Goal: Task Accomplishment & Management: Use online tool/utility

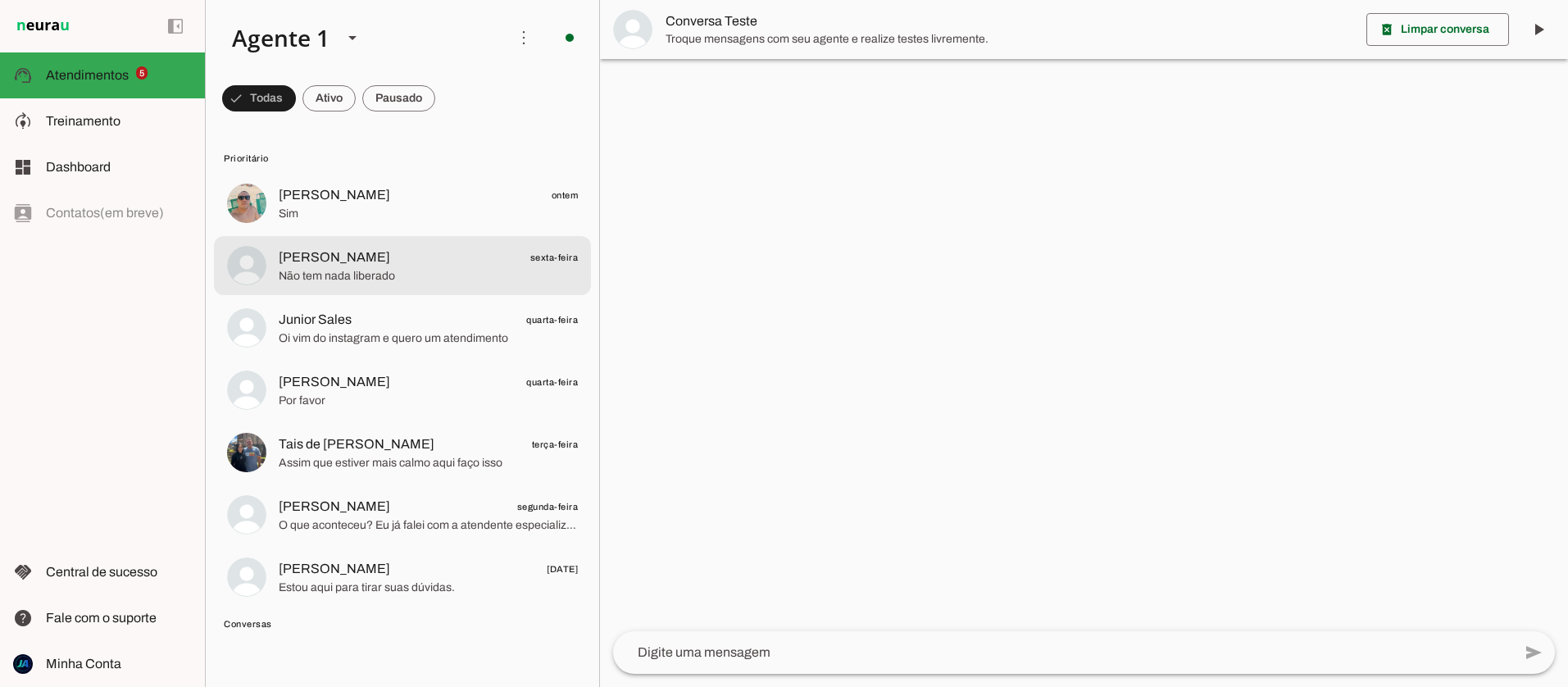
click at [313, 265] on span "[PERSON_NAME]" at bounding box center [334, 258] width 112 height 20
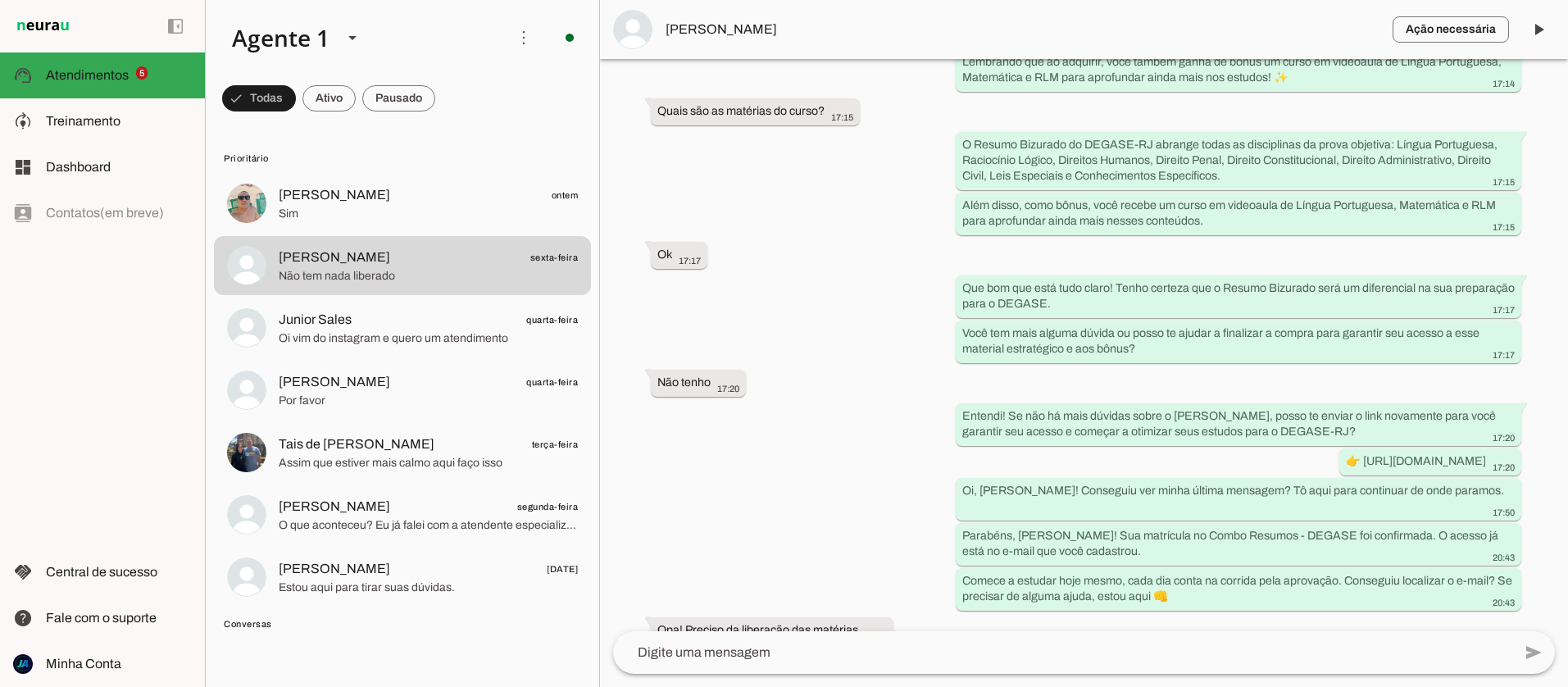
scroll to position [1810, 0]
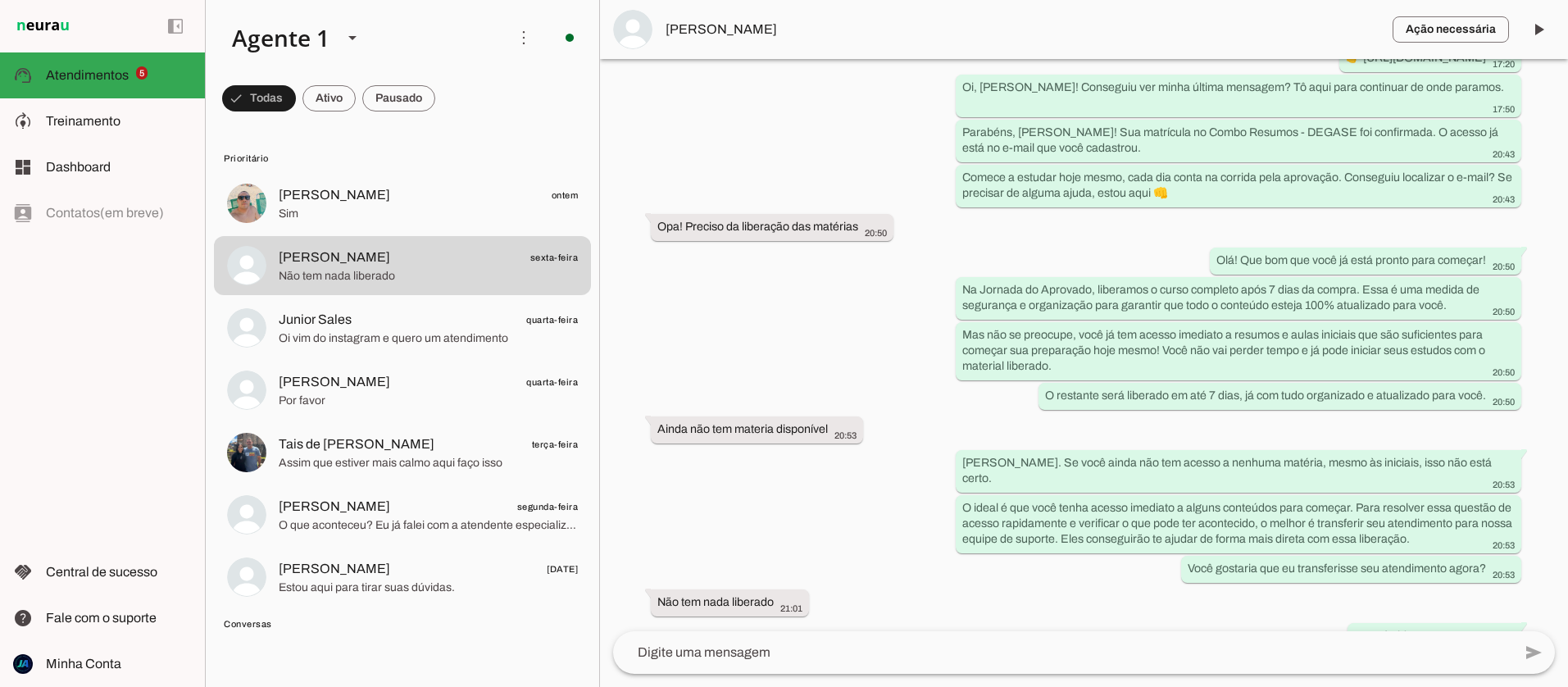
click at [674, 30] on span "Rodrigo" at bounding box center [1023, 30] width 714 height 20
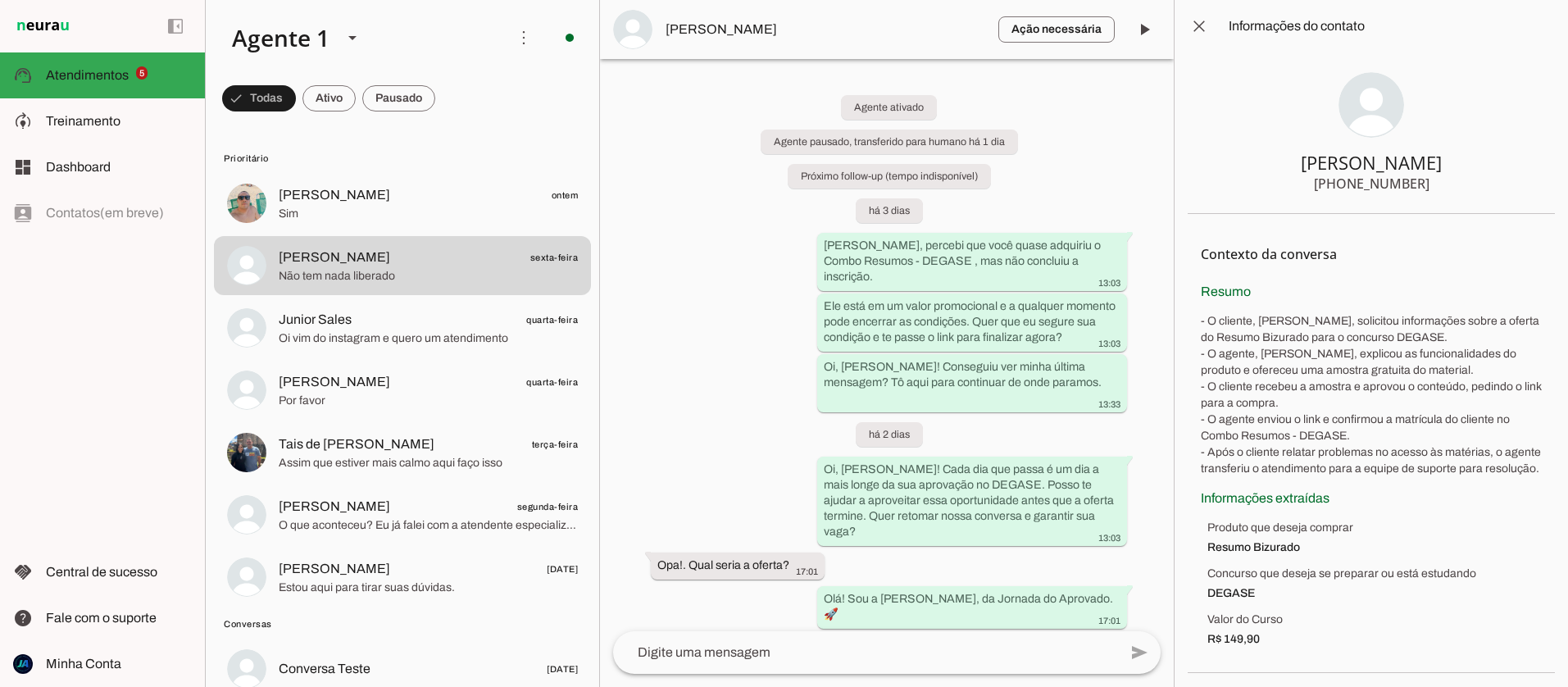
drag, startPoint x: 1436, startPoint y: 183, endPoint x: 1399, endPoint y: 184, distance: 37.0
click at [1399, 184] on section "Rodrigo +55 21 99503-6951" at bounding box center [1371, 133] width 367 height 161
click at [391, 100] on span at bounding box center [399, 98] width 73 height 39
click at [390, 100] on span at bounding box center [391, 98] width 87 height 39
click at [390, 100] on span at bounding box center [384, 98] width 73 height 39
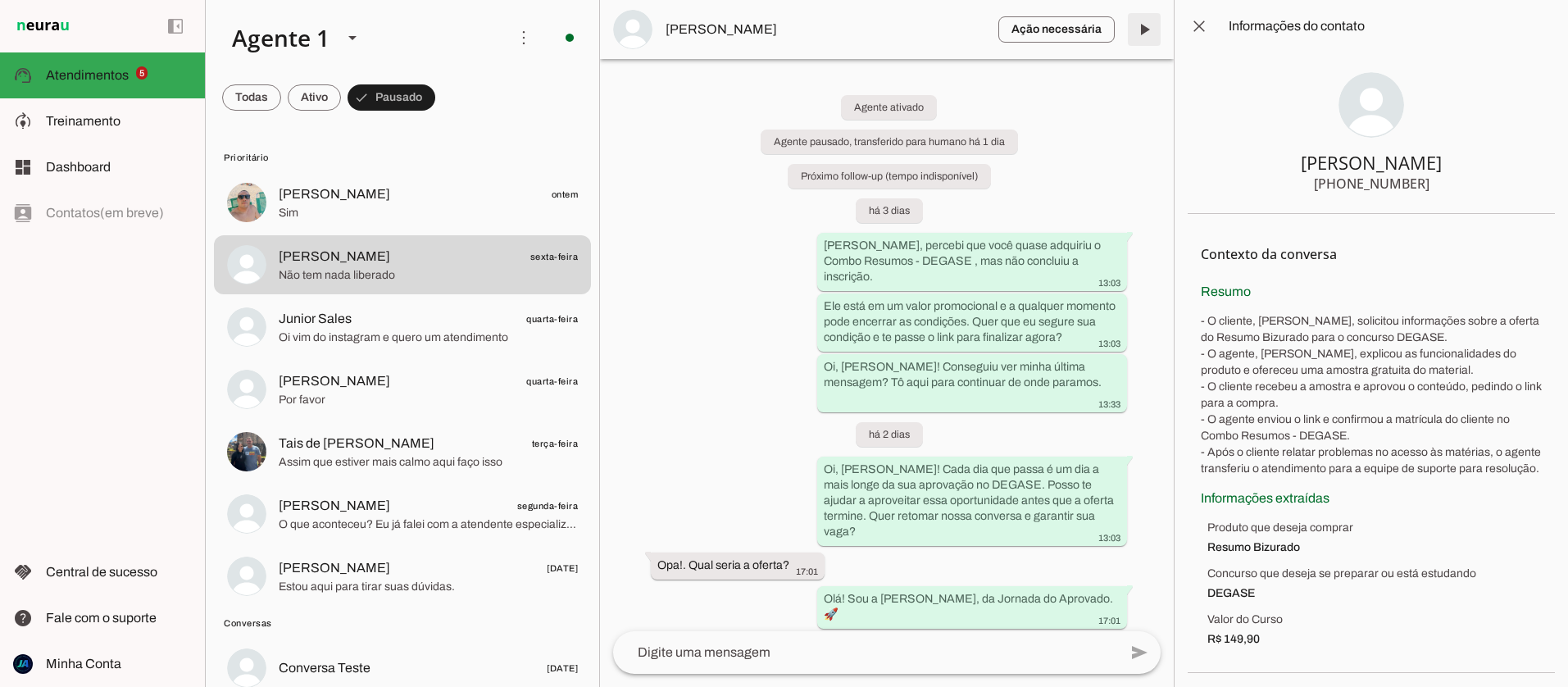
click at [1146, 27] on span at bounding box center [1144, 29] width 39 height 39
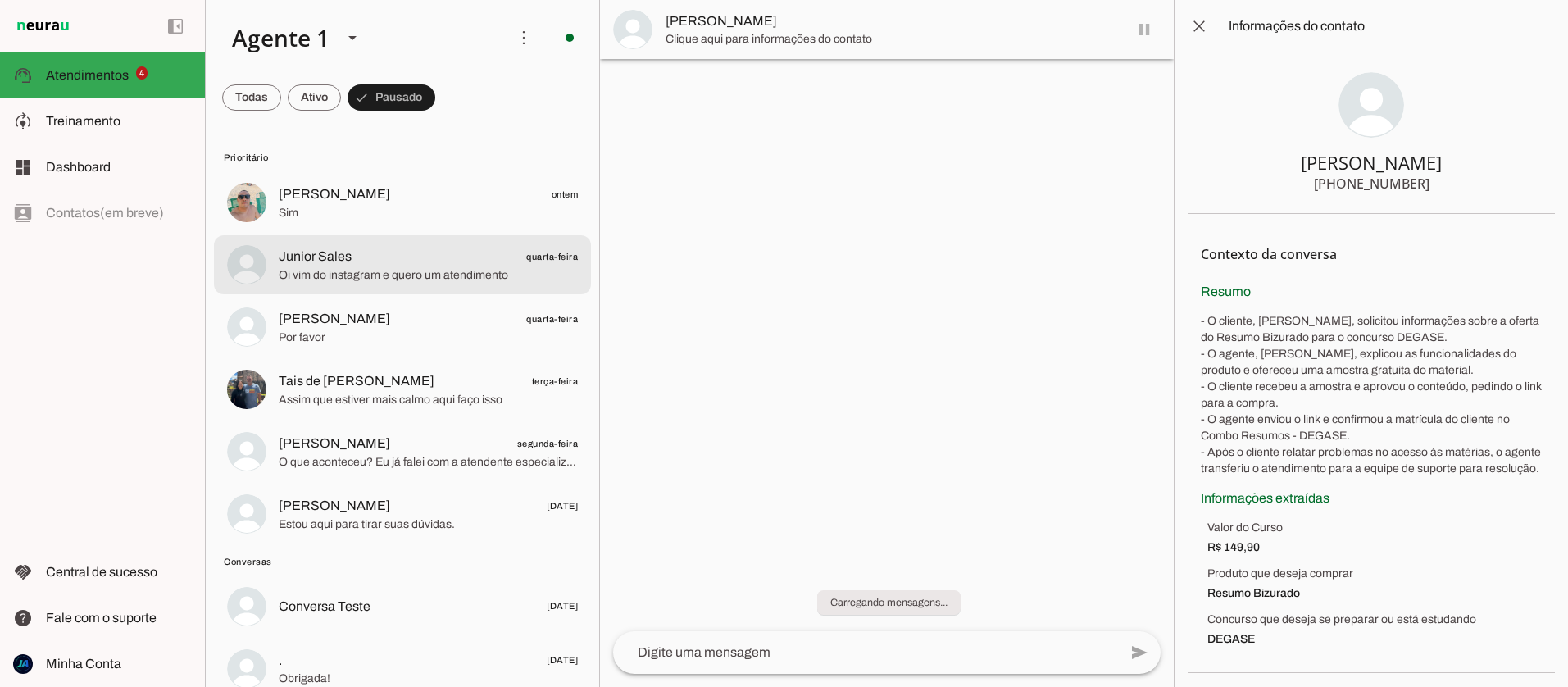
click at [320, 271] on span "Oi vim do instagram e quero um atendimento" at bounding box center [428, 275] width 299 height 17
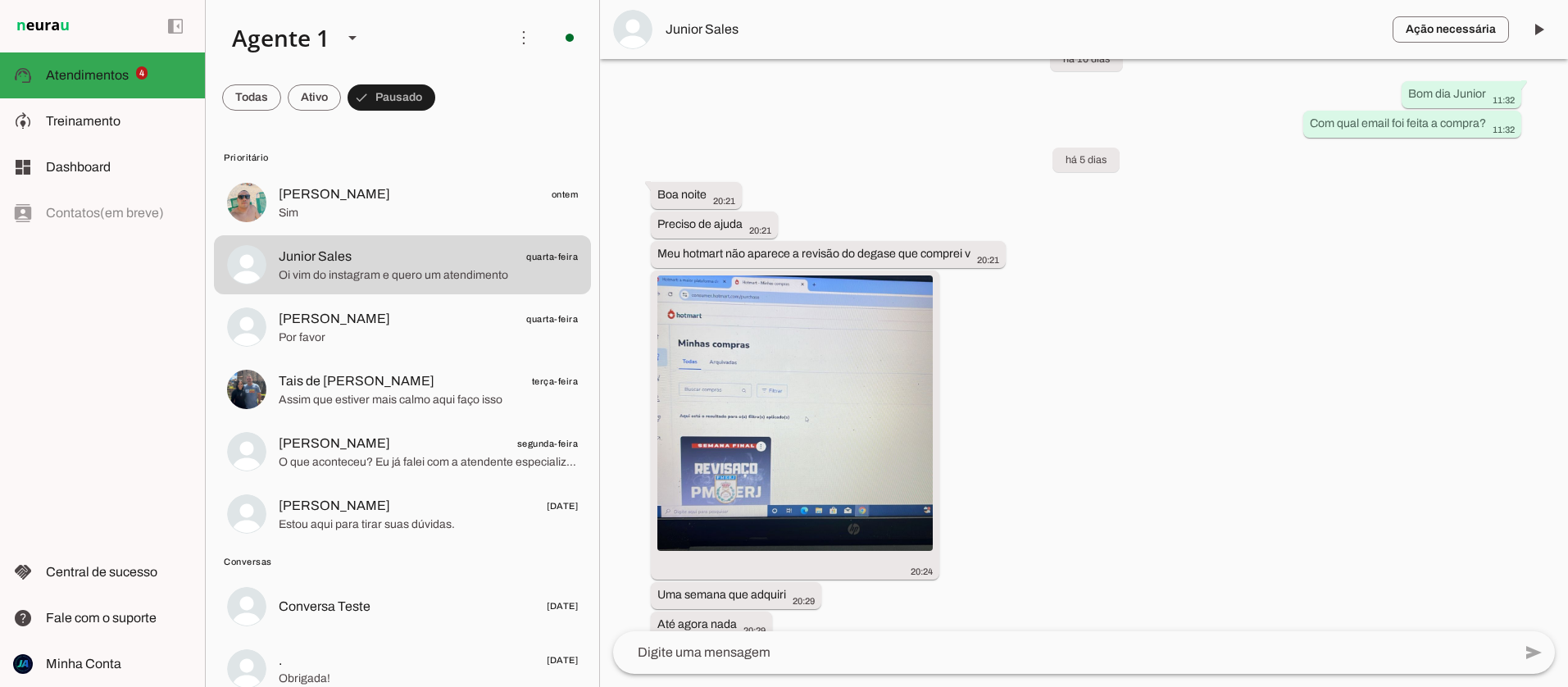
scroll to position [1316, 0]
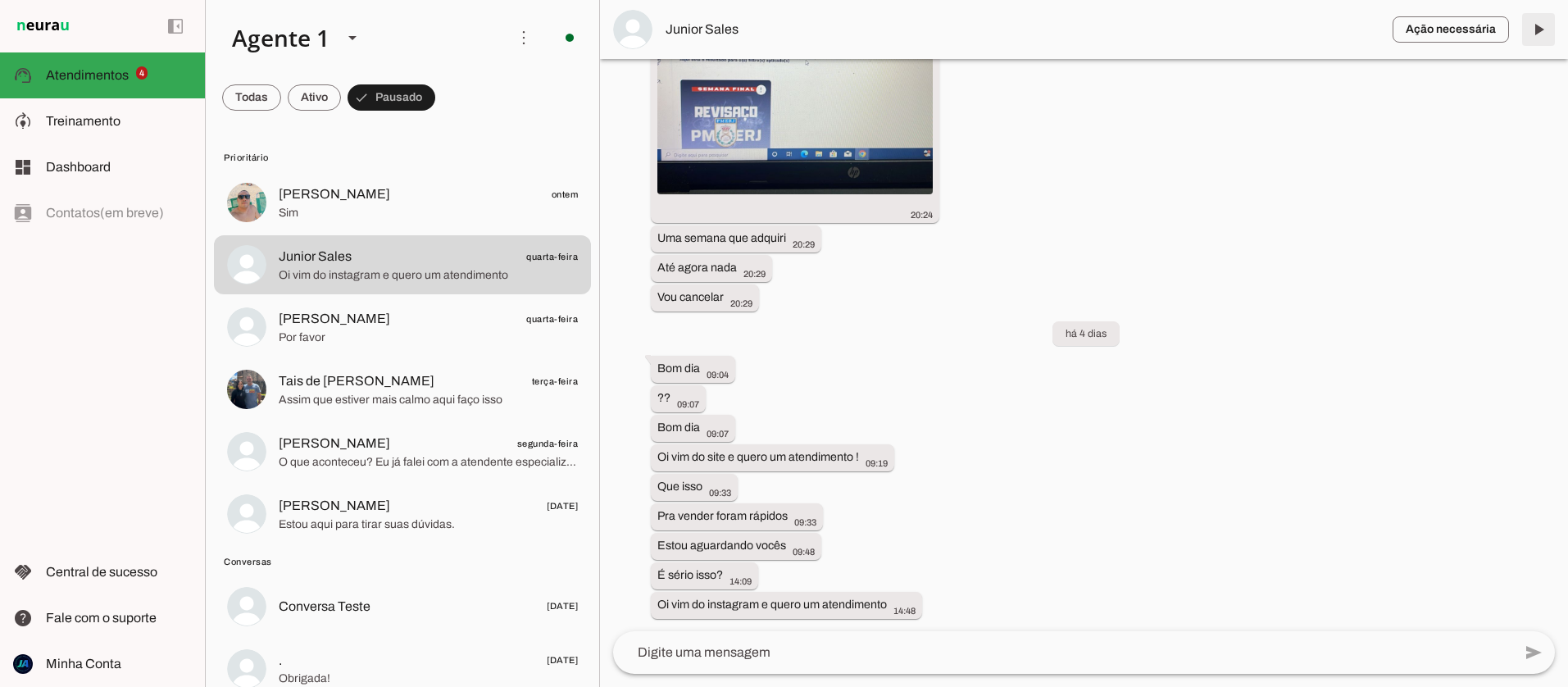
click at [1537, 27] on span at bounding box center [1537, 29] width 39 height 39
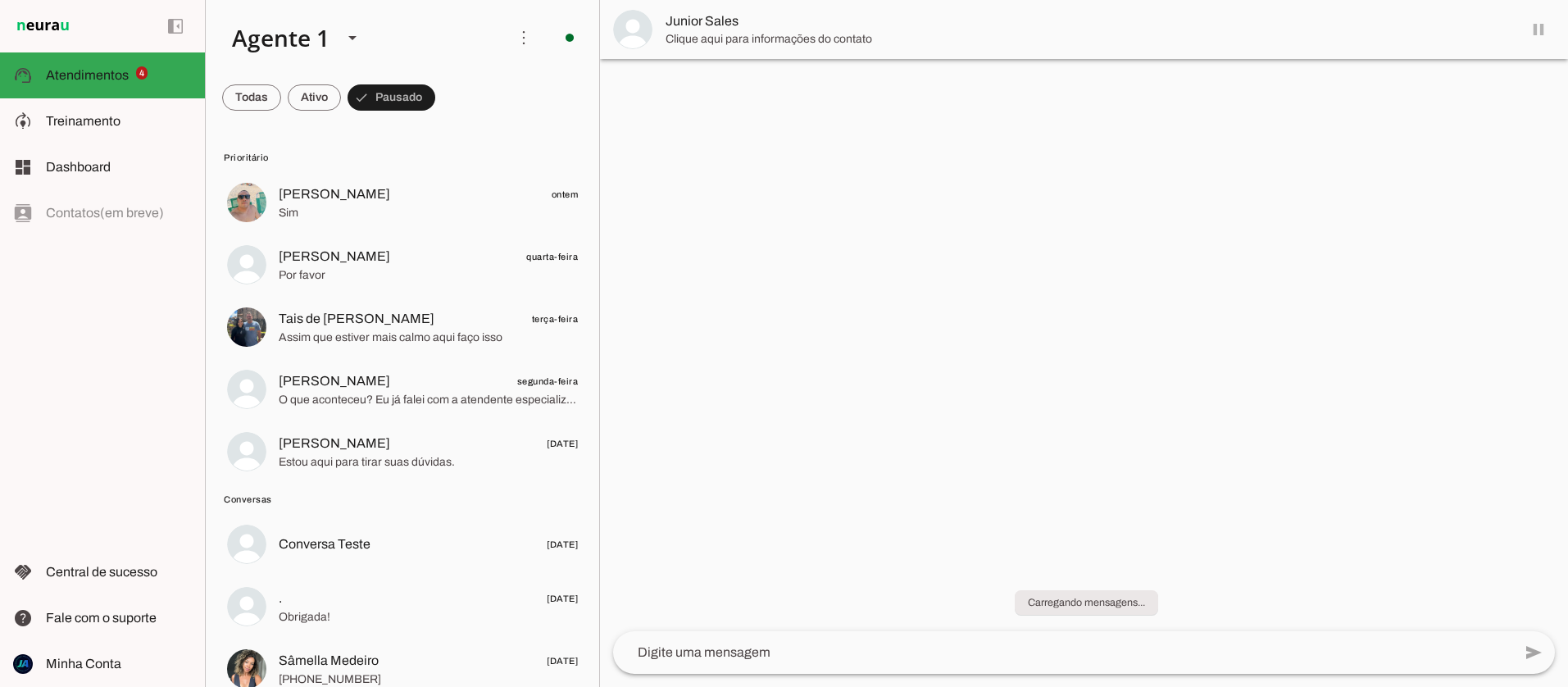
scroll to position [0, 0]
click at [1537, 27] on md-item "Junior Sales" at bounding box center [1083, 30] width 968 height 59
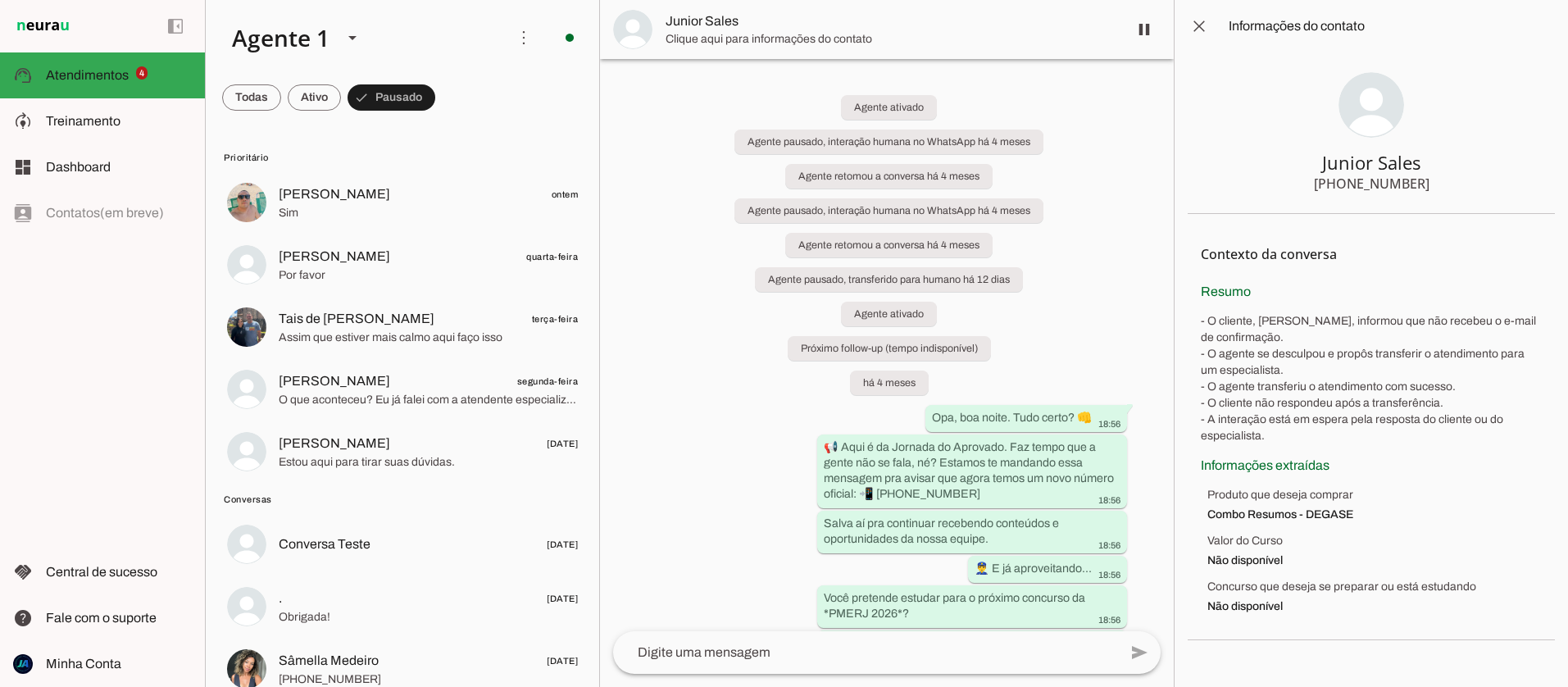
drag, startPoint x: 1426, startPoint y: 182, endPoint x: 1402, endPoint y: 182, distance: 24.0
click at [1402, 182] on section "Junior Sales +55 21 99643-2312" at bounding box center [1371, 133] width 367 height 161
drag, startPoint x: 1405, startPoint y: 182, endPoint x: 1437, endPoint y: 183, distance: 32.0
click at [1438, 183] on section "Junior Sales +55 21 99643-2312" at bounding box center [1371, 133] width 367 height 161
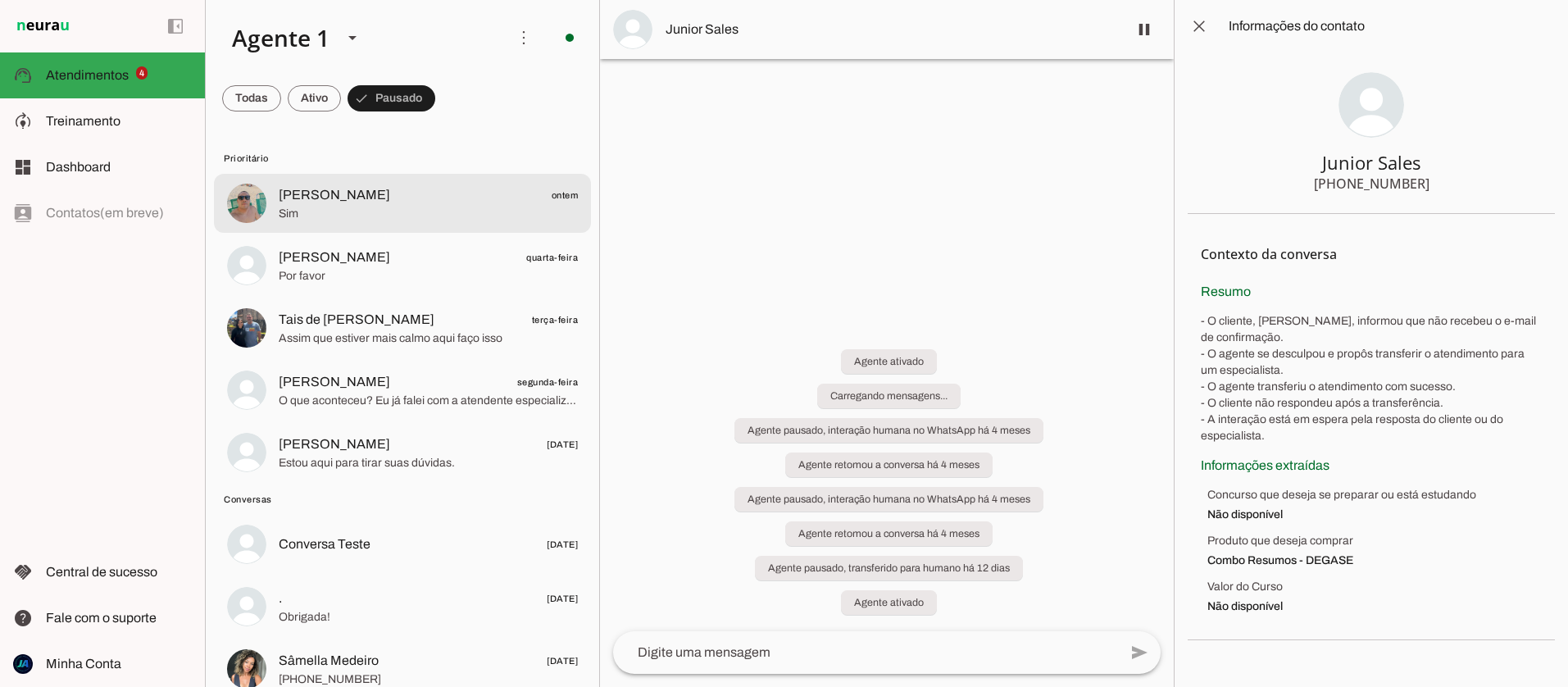
click at [365, 207] on span "Sim" at bounding box center [428, 214] width 299 height 17
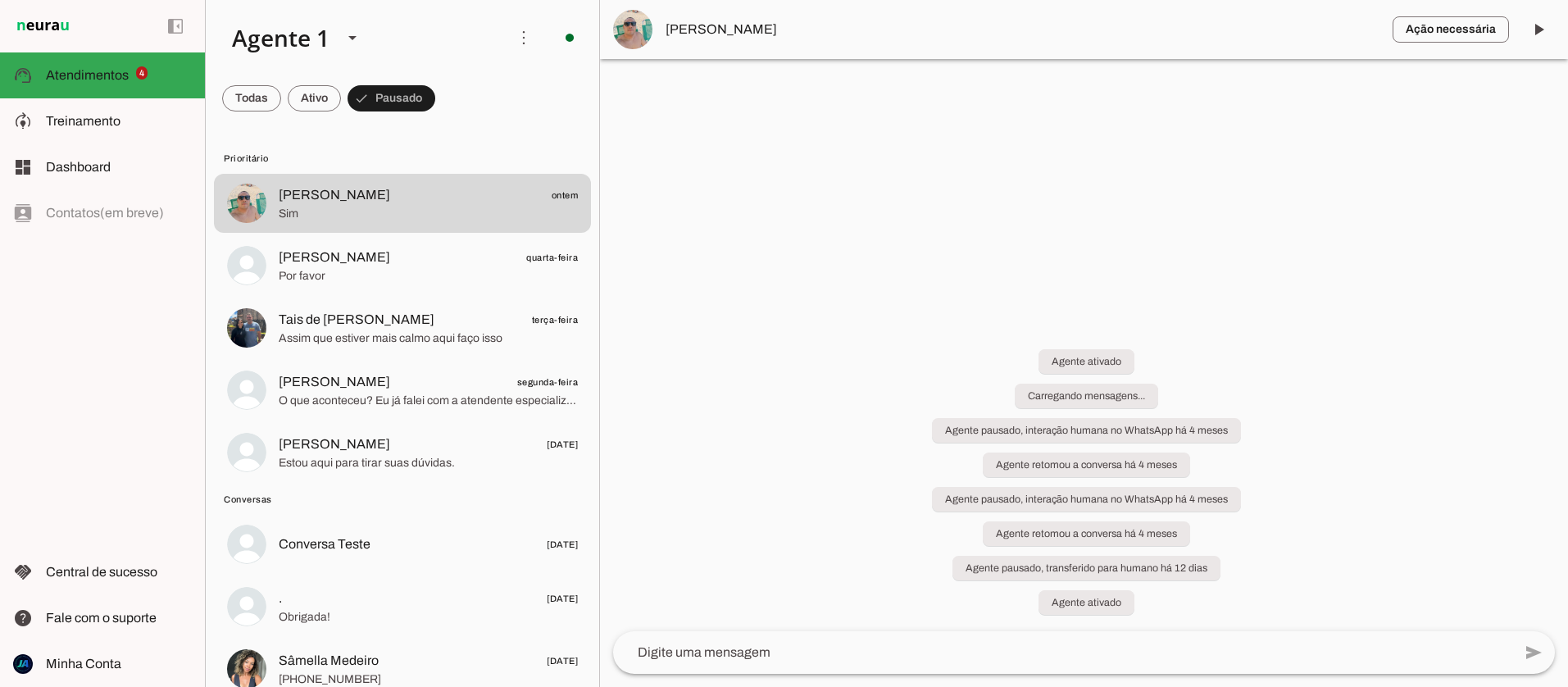
click at [706, 31] on span "[PERSON_NAME]" at bounding box center [1023, 30] width 714 height 20
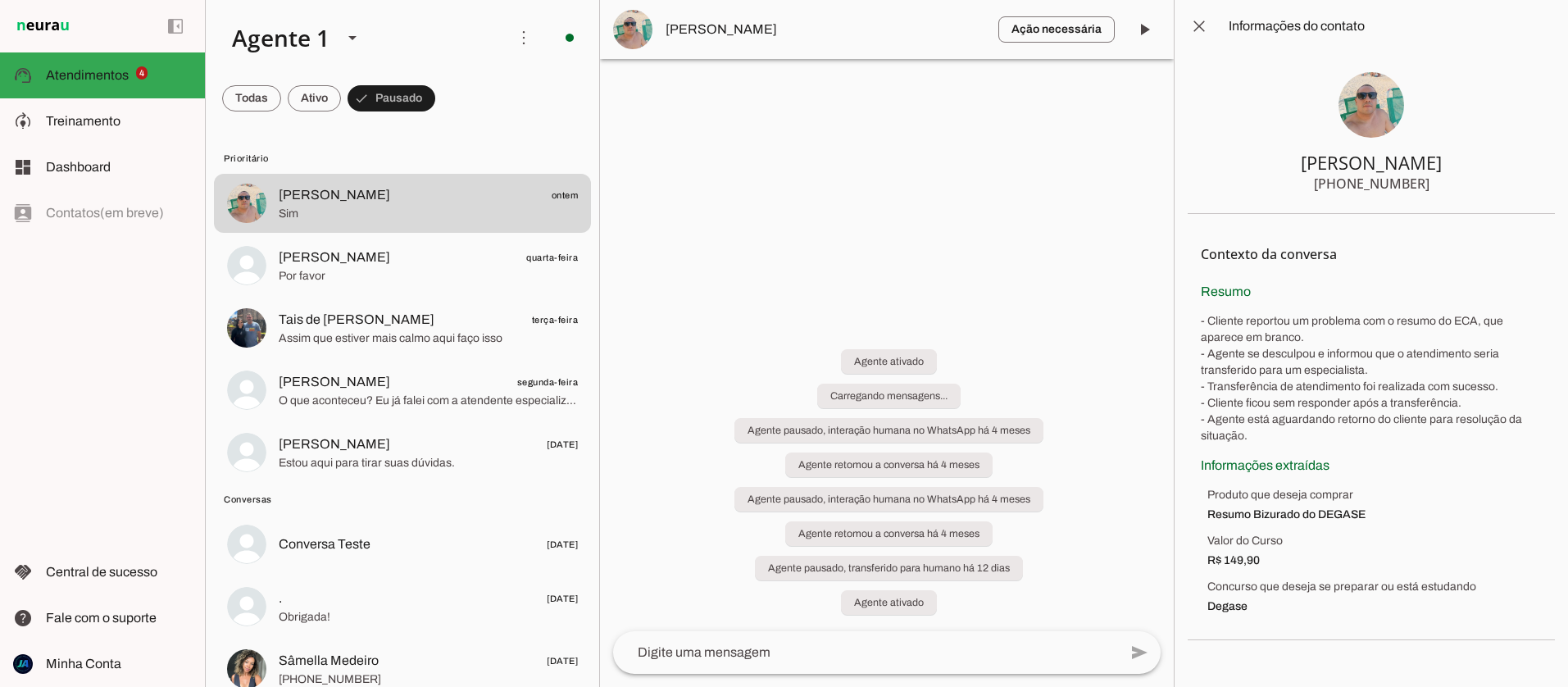
drag, startPoint x: 1433, startPoint y: 182, endPoint x: 1405, endPoint y: 183, distance: 28.0
click at [1406, 183] on section "Gonçalves +55 21 98188-0883" at bounding box center [1371, 133] width 367 height 161
drag, startPoint x: 1400, startPoint y: 182, endPoint x: 1429, endPoint y: 184, distance: 29.1
click at [1429, 184] on section "Gonçalves +55 21 98188-0883" at bounding box center [1371, 133] width 367 height 161
click at [1144, 28] on span at bounding box center [1144, 29] width 39 height 39
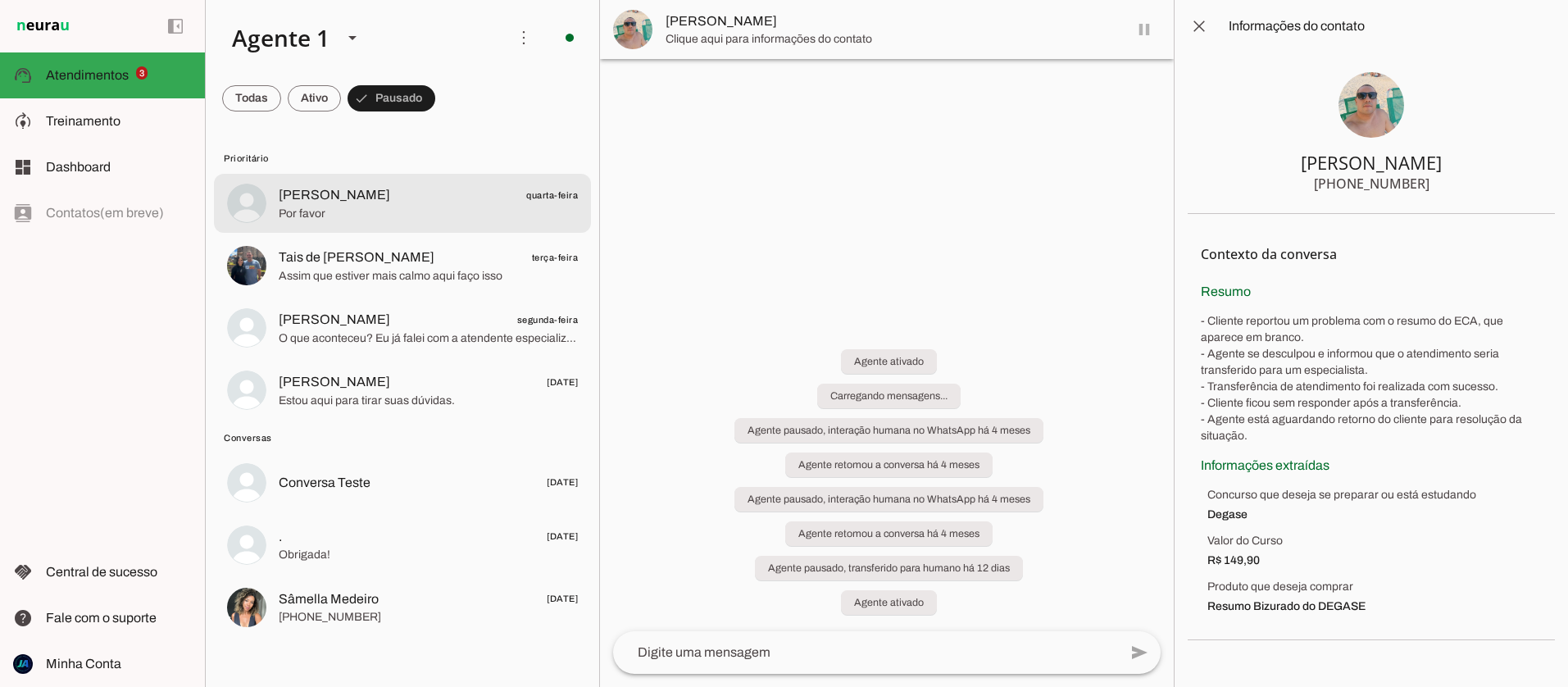
click at [436, 210] on span "Por favor" at bounding box center [428, 214] width 299 height 17
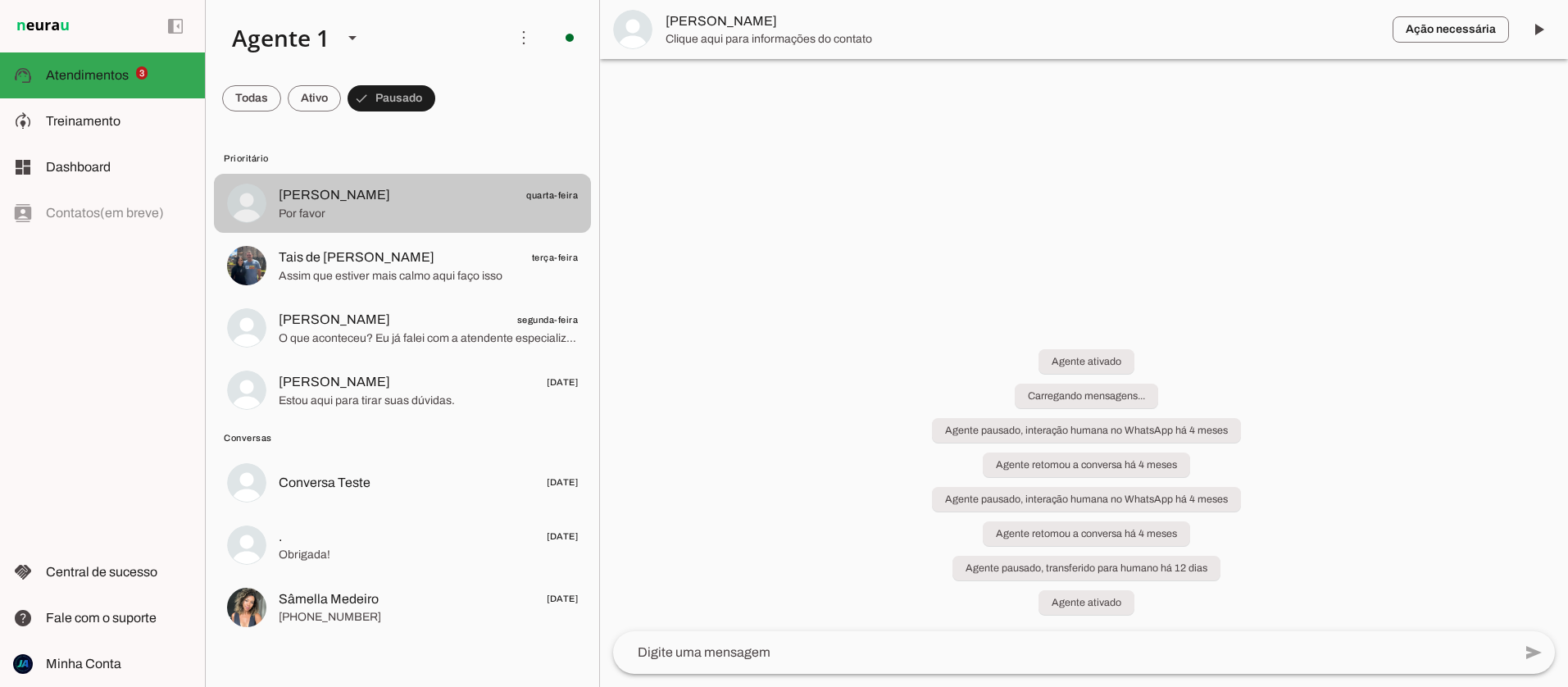
click at [436, 210] on span "Por favor" at bounding box center [428, 214] width 299 height 17
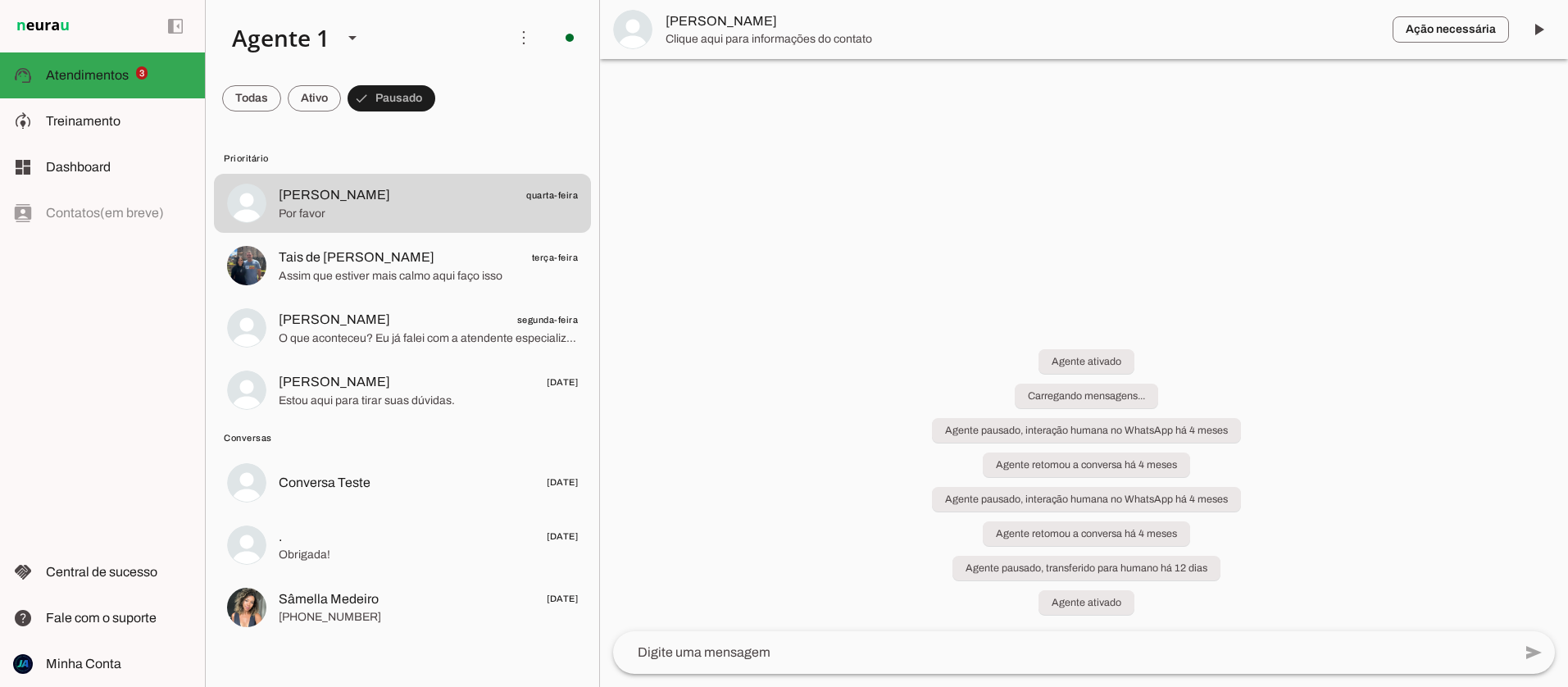
click at [685, 26] on span "Ana Paula" at bounding box center [1023, 21] width 714 height 20
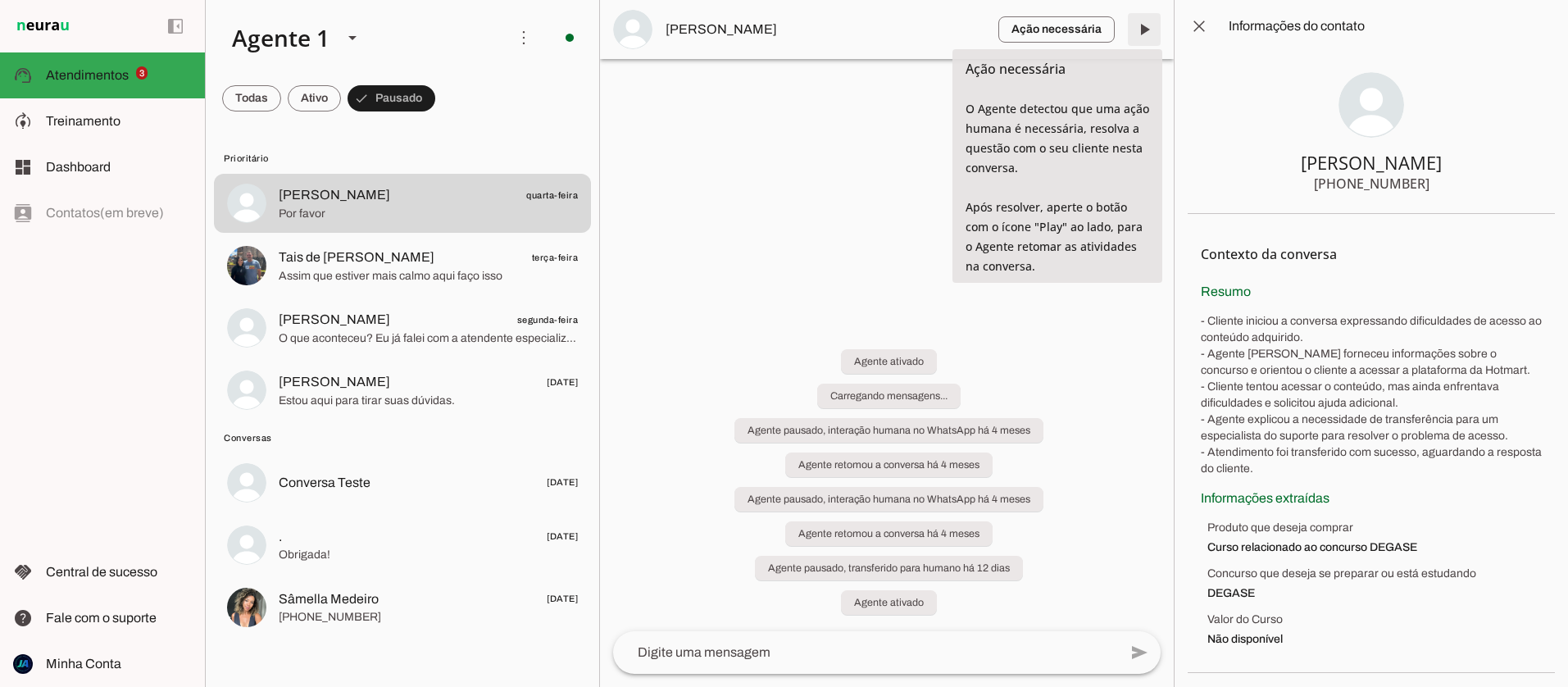
click at [1144, 27] on span at bounding box center [1144, 29] width 39 height 39
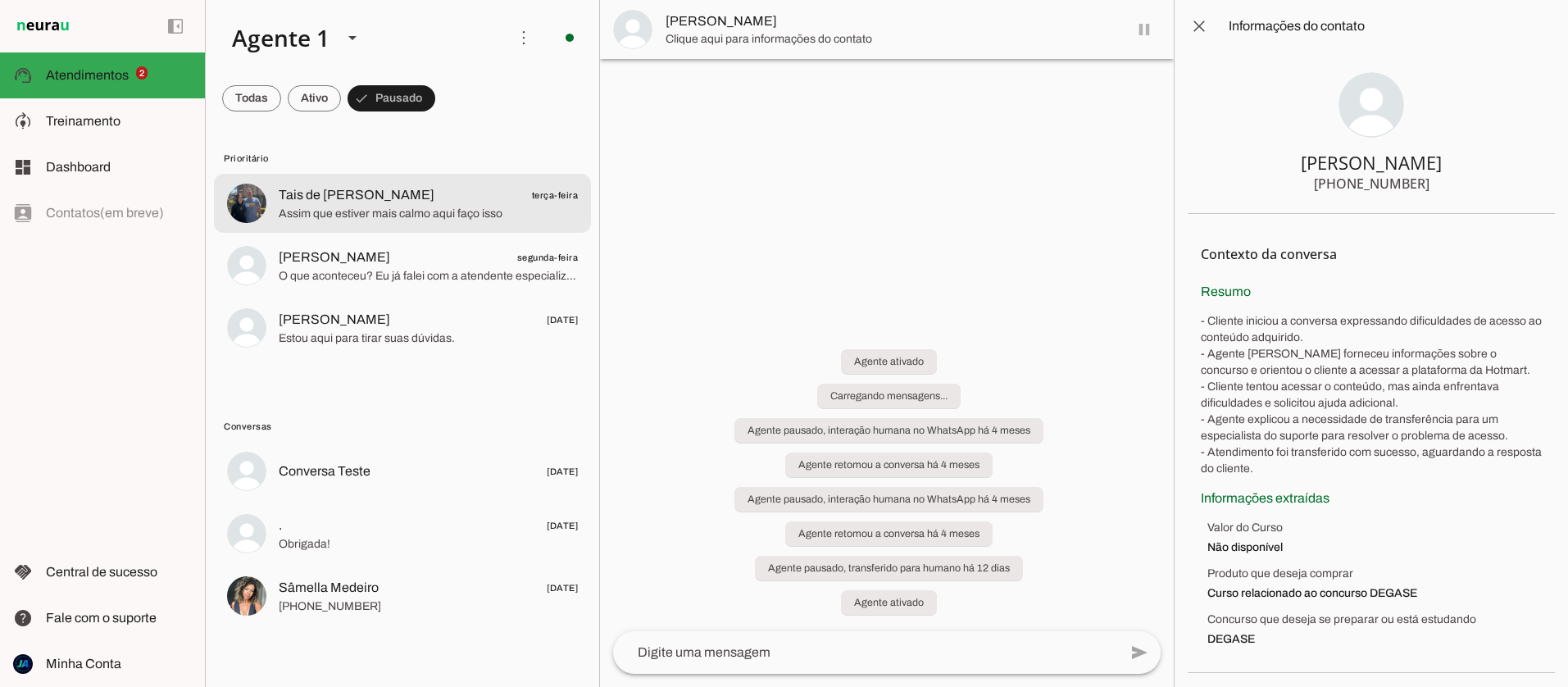
click at [445, 207] on span "Assim que estiver mais calmo aqui faço isso" at bounding box center [428, 214] width 299 height 17
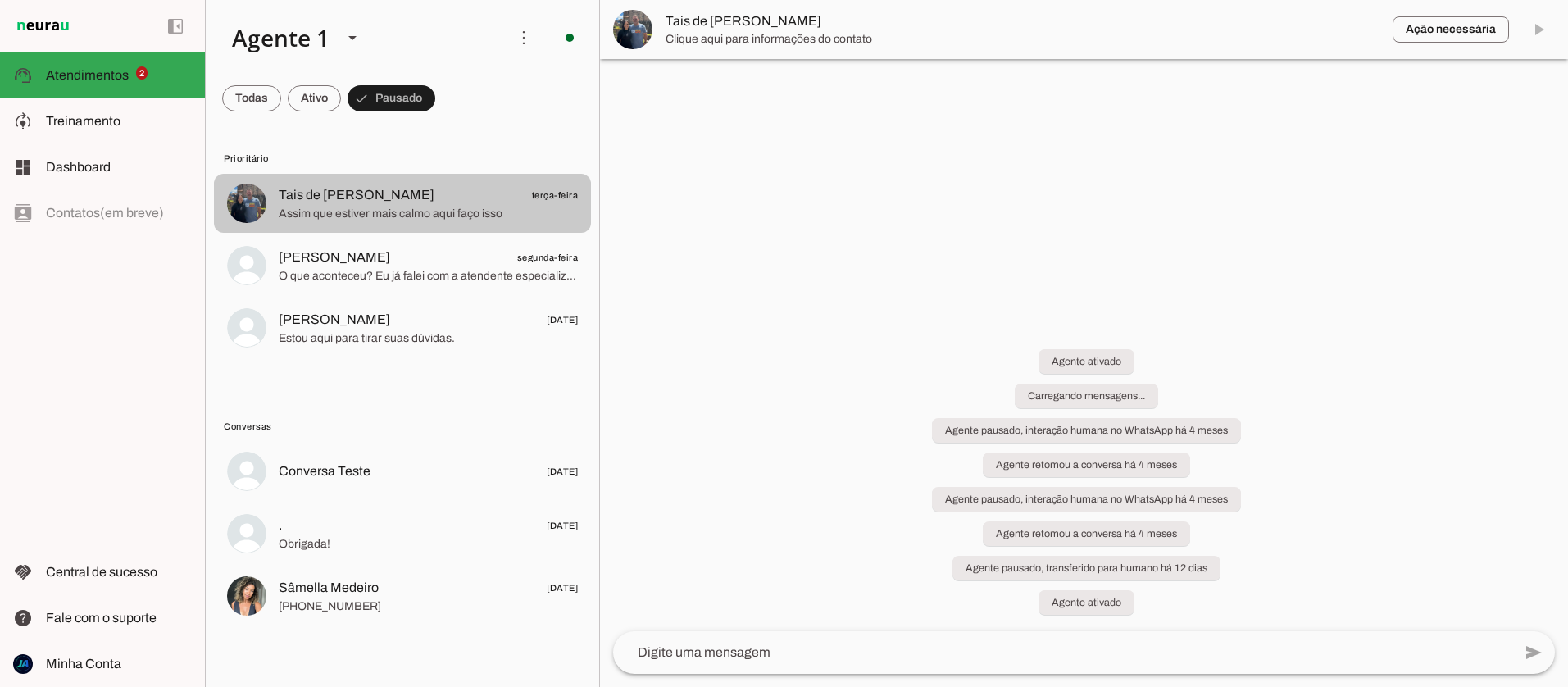
click at [445, 207] on span "Assim que estiver mais calmo aqui faço isso" at bounding box center [428, 214] width 299 height 17
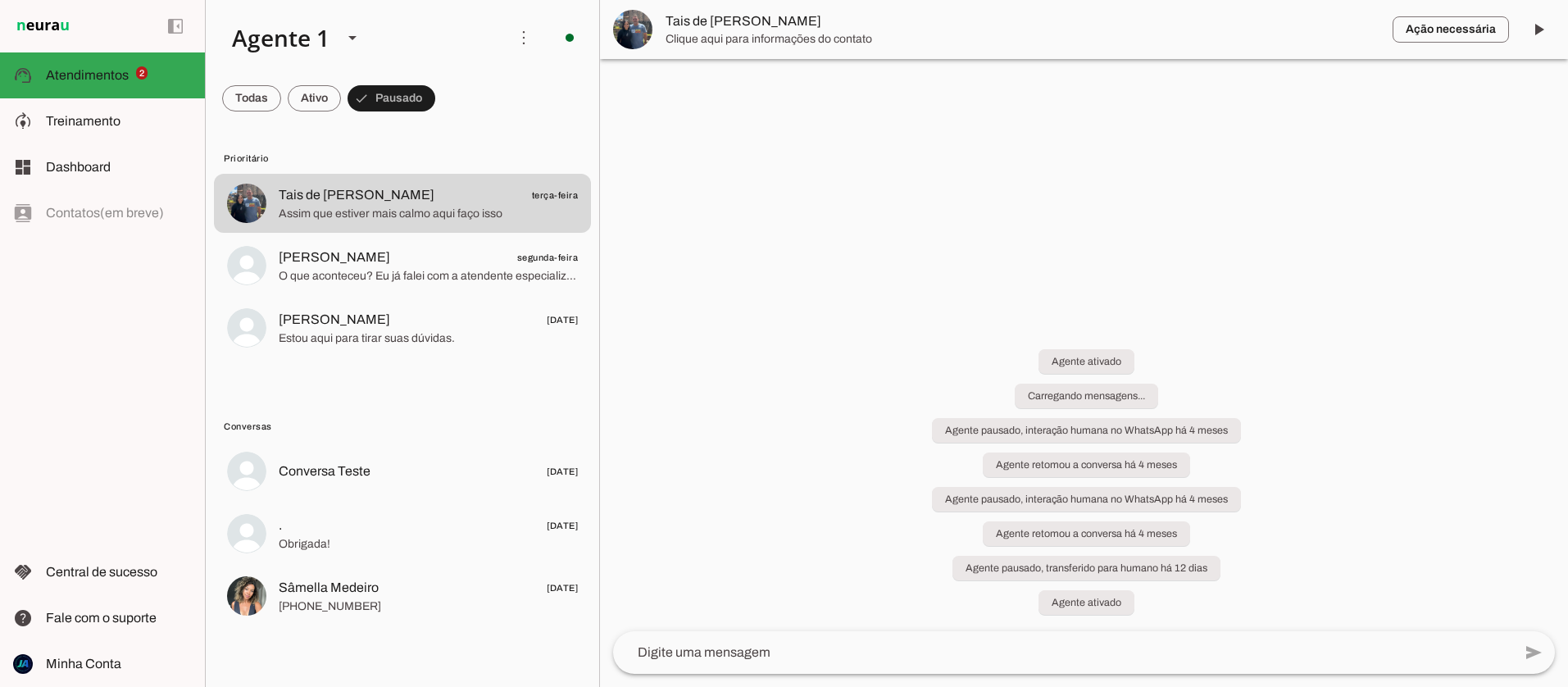
click at [724, 21] on span "Tais de Paula" at bounding box center [1023, 21] width 714 height 20
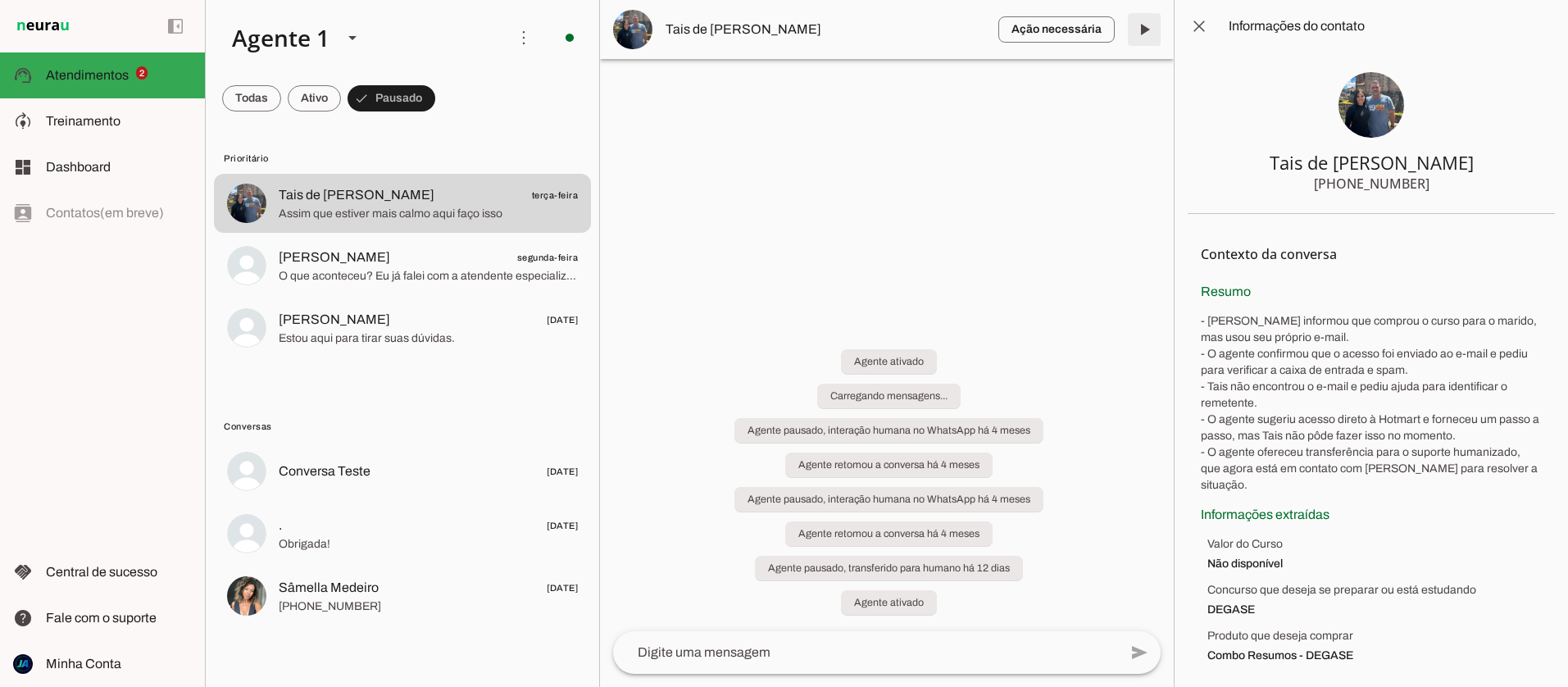
drag, startPoint x: 1152, startPoint y: 33, endPoint x: 881, endPoint y: 143, distance: 292.5
click at [1152, 33] on span at bounding box center [1144, 29] width 39 height 39
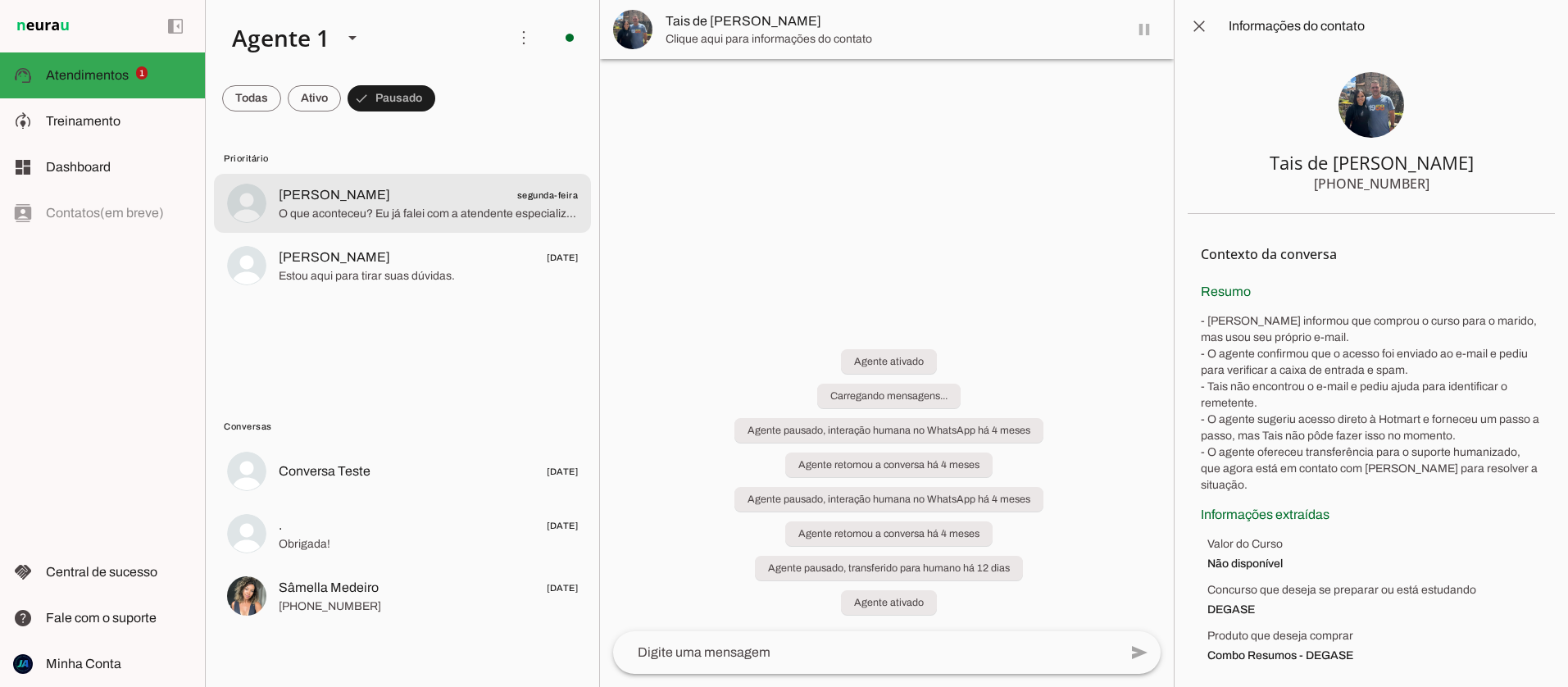
click at [437, 201] on span "Hanna Osório segunda-feira" at bounding box center [428, 195] width 299 height 20
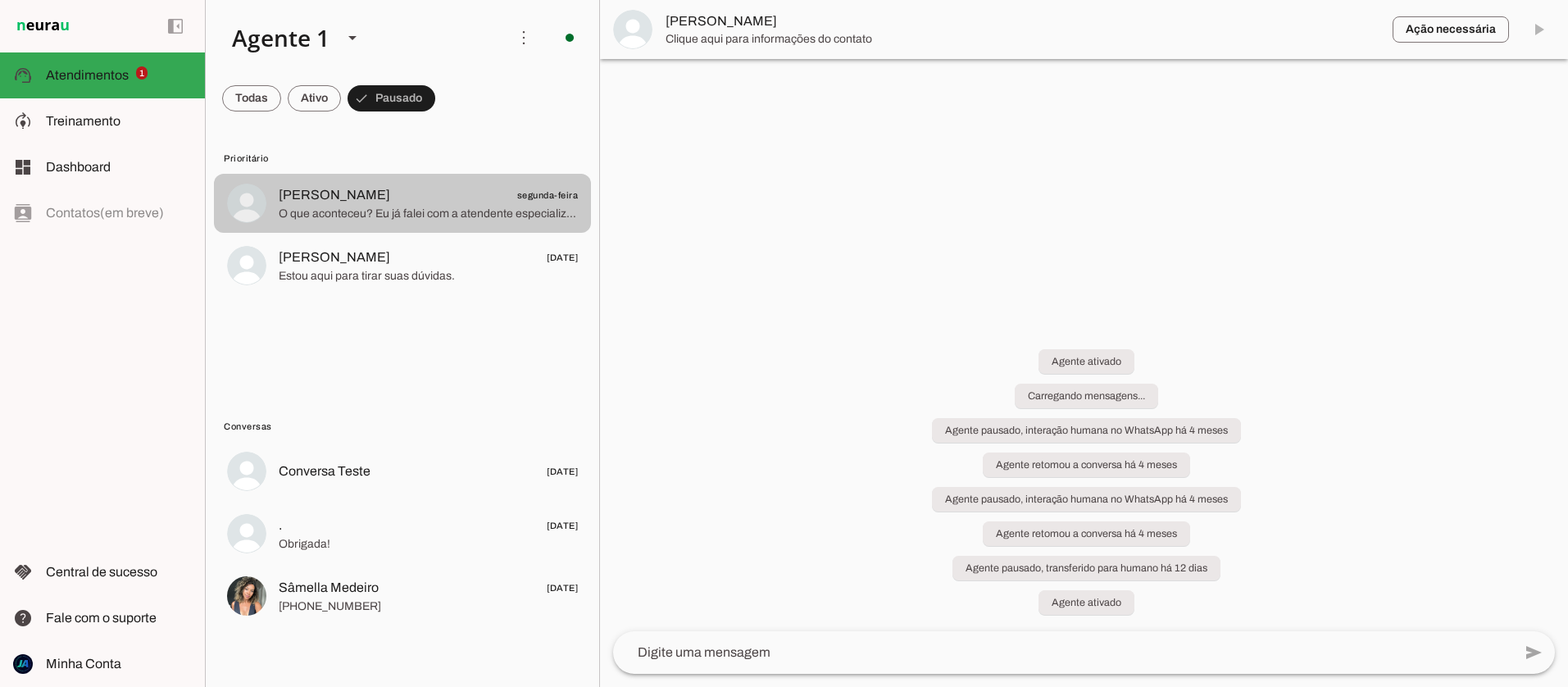
click at [437, 201] on span "Hanna Osório segunda-feira" at bounding box center [428, 195] width 299 height 20
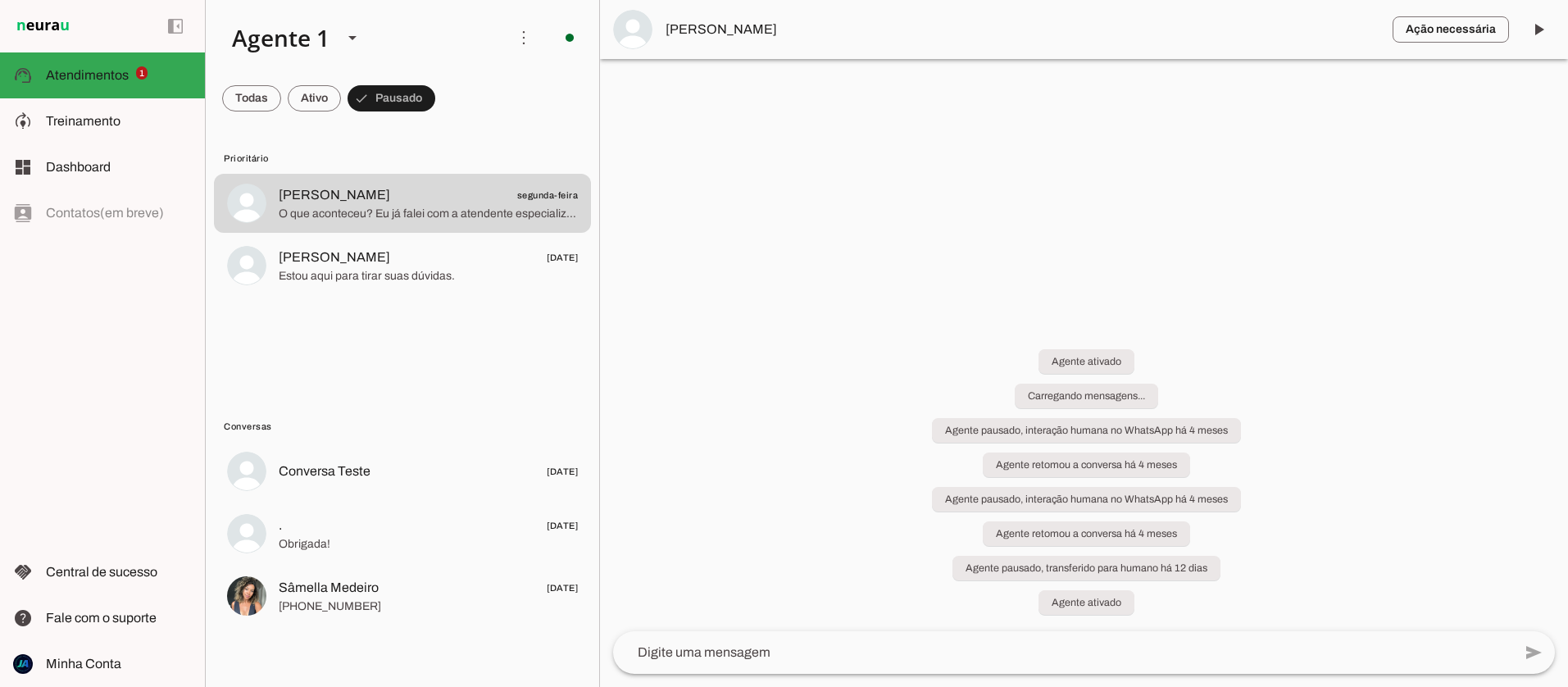
click at [702, 31] on span "Hanna Osório" at bounding box center [1023, 30] width 714 height 20
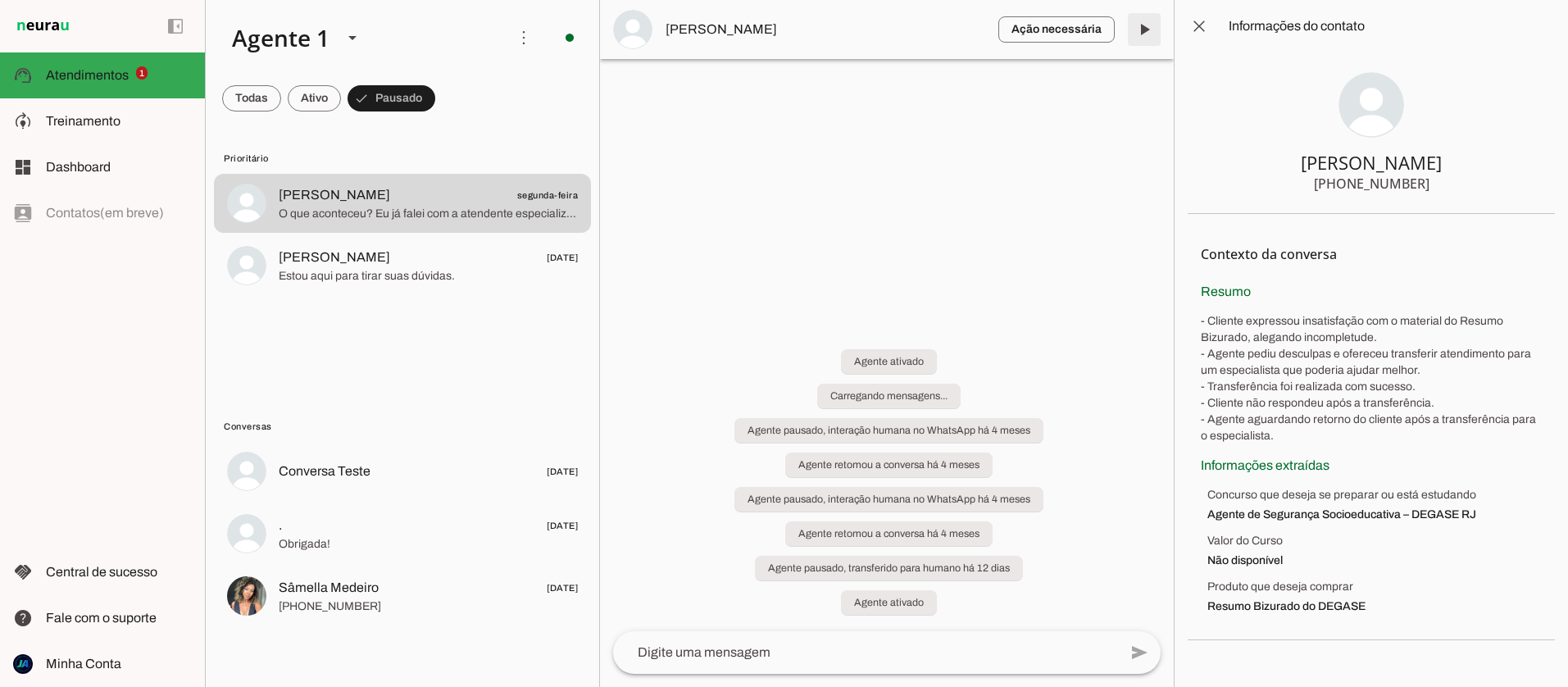
click at [1146, 31] on span at bounding box center [1144, 29] width 39 height 39
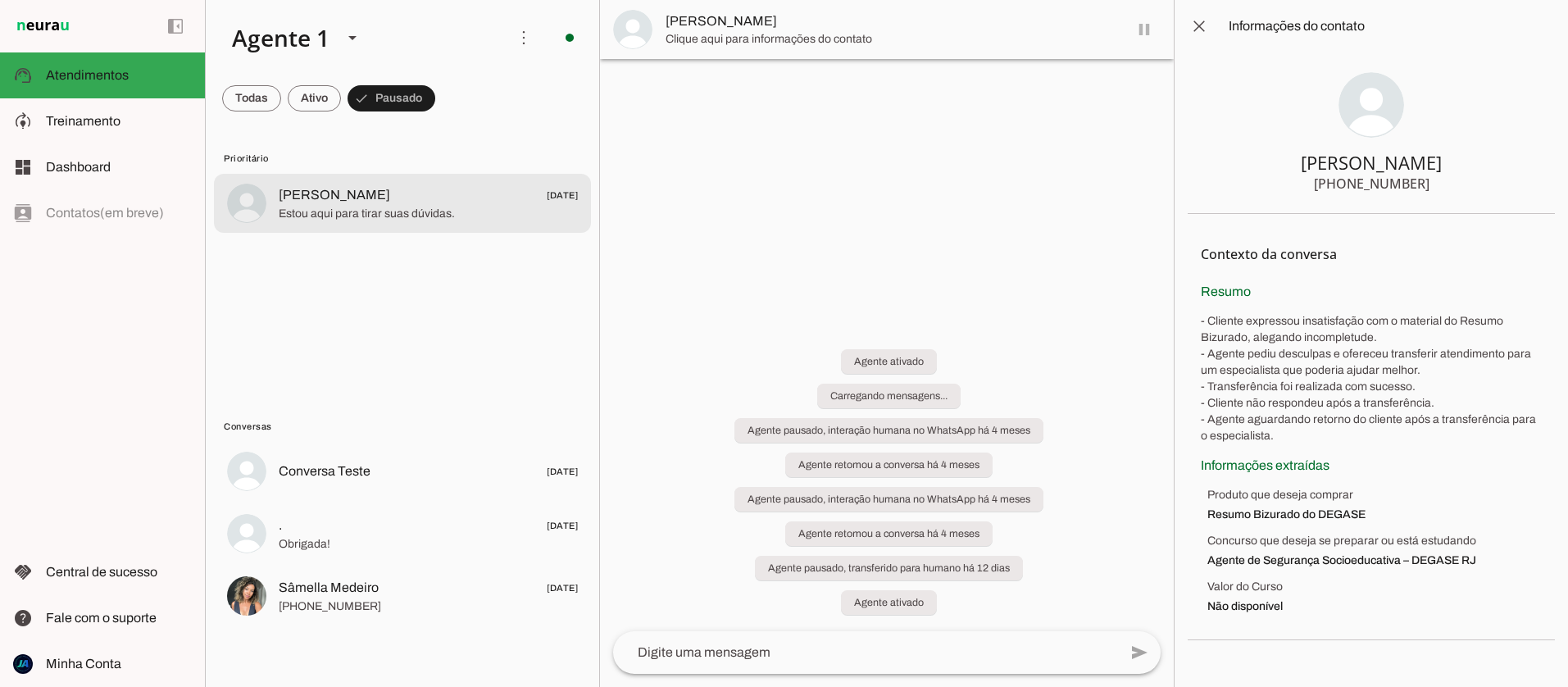
click at [428, 197] on span "Marcos Liang 28/08/2025" at bounding box center [428, 195] width 299 height 20
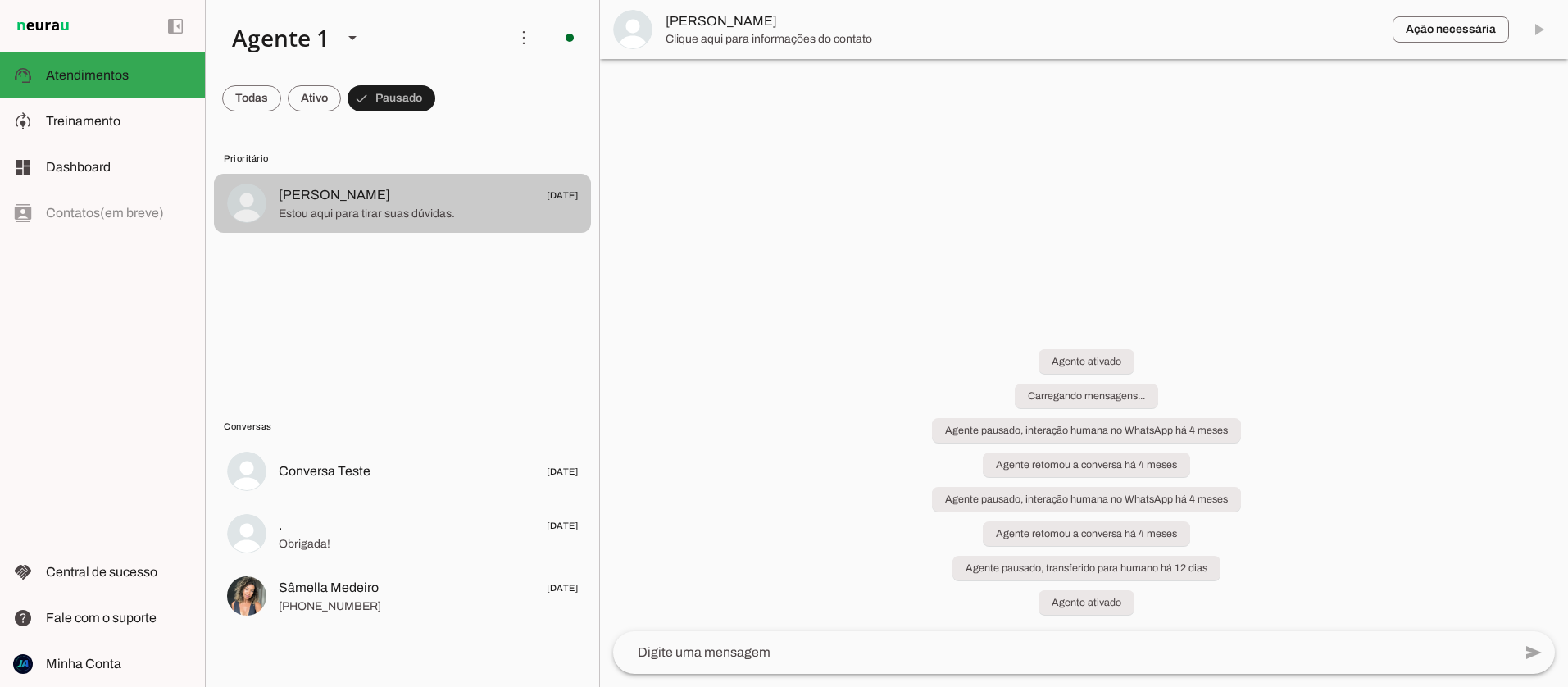
click at [428, 197] on span "Marcos Liang 28/08/2025" at bounding box center [428, 195] width 299 height 20
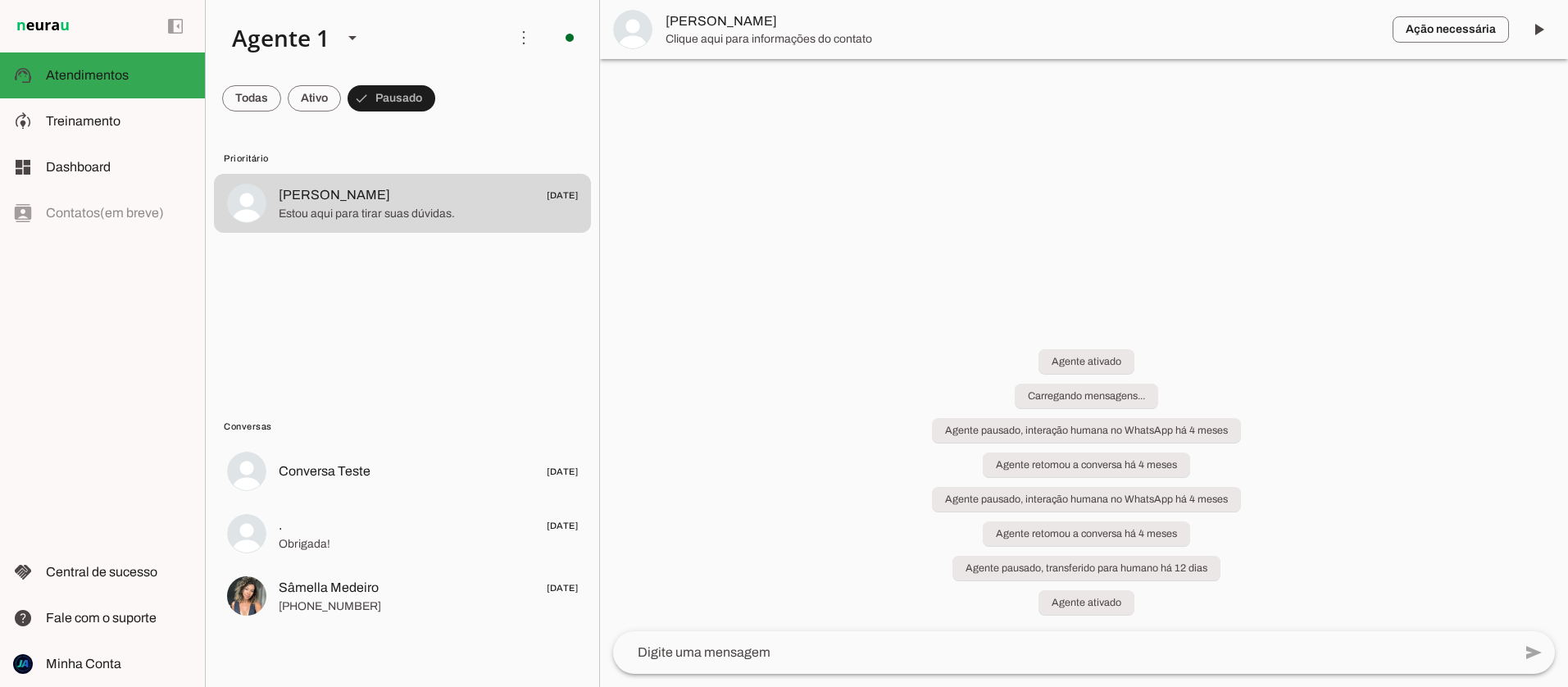
click at [716, 24] on span "Marcos Liang" at bounding box center [1023, 21] width 714 height 20
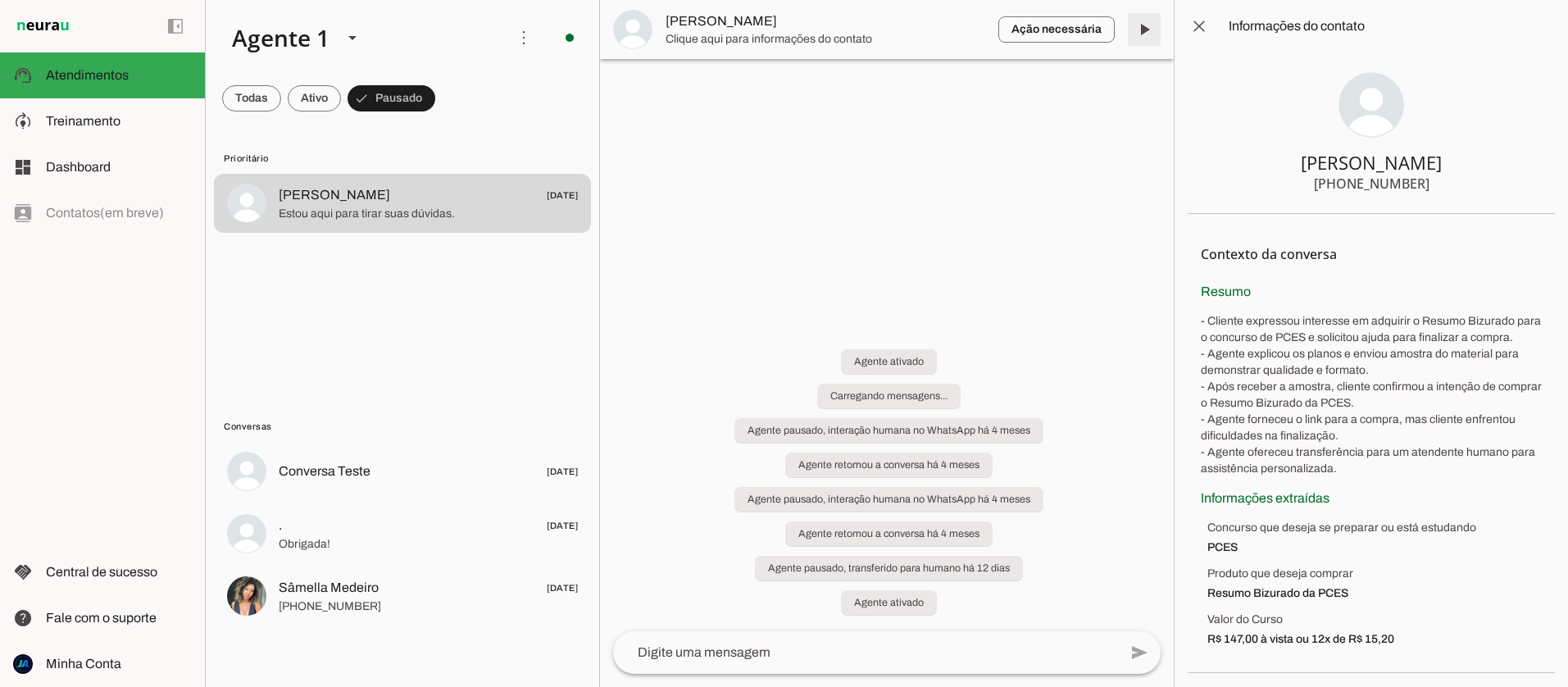
drag, startPoint x: 1143, startPoint y: 29, endPoint x: 1150, endPoint y: 34, distance: 8.6
click at [1143, 29] on span at bounding box center [1144, 29] width 39 height 39
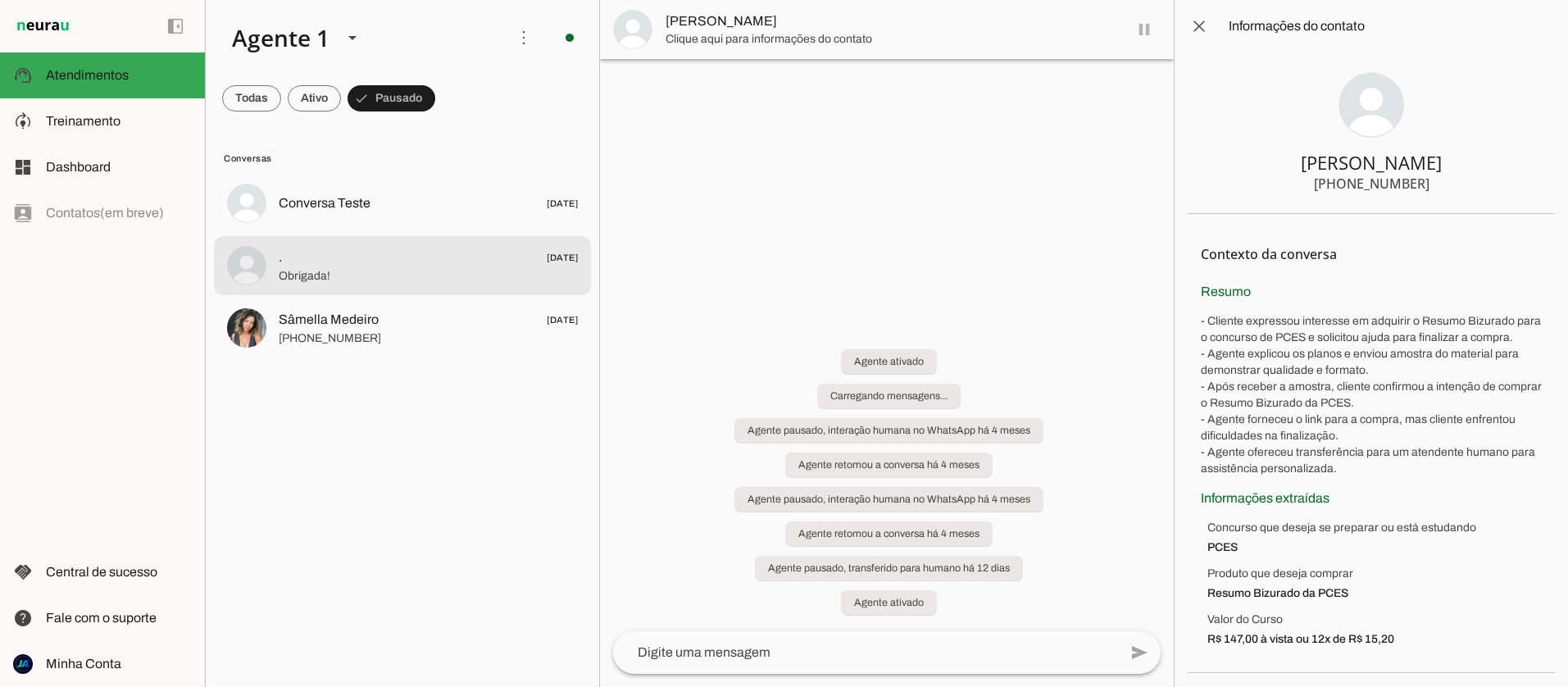
click at [376, 254] on span ". 30/08/2025" at bounding box center [428, 258] width 299 height 20
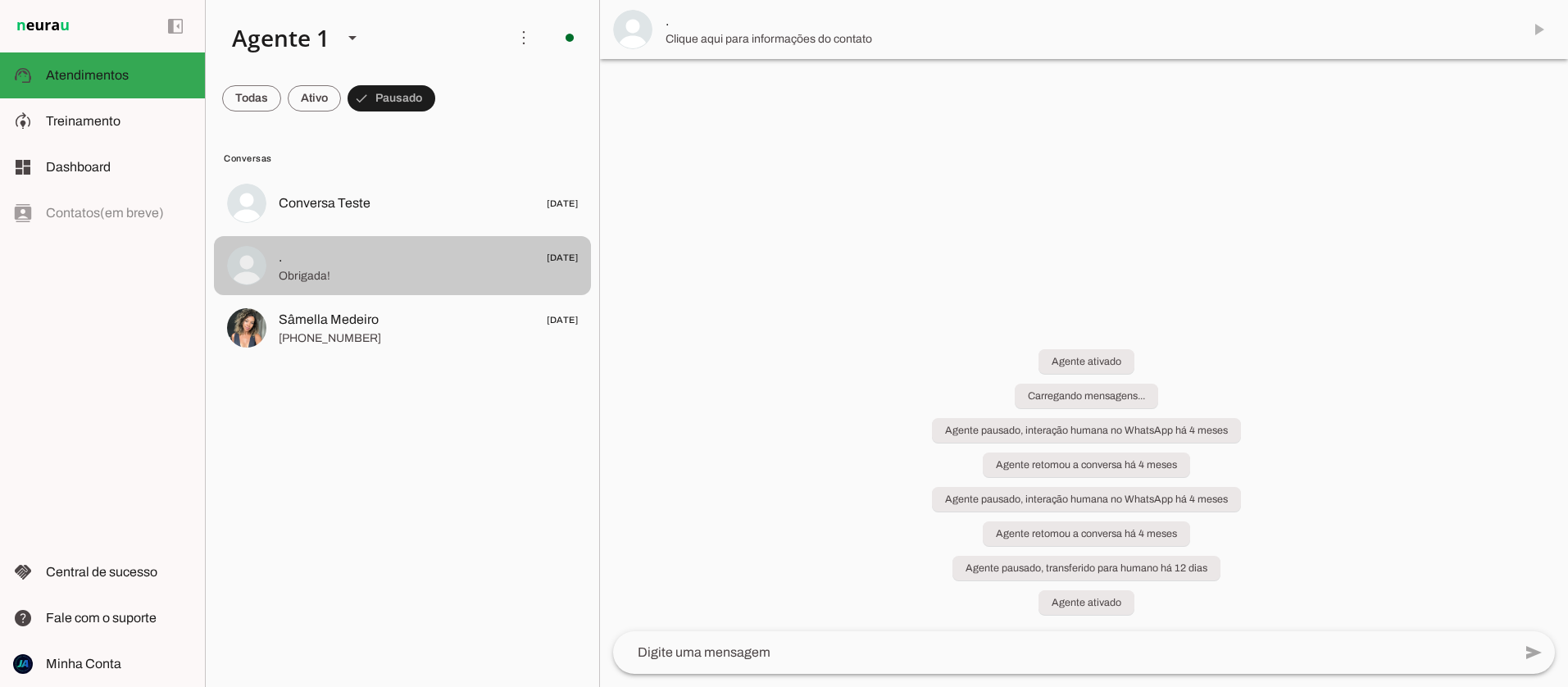
click at [376, 254] on span ". 30/08/2025" at bounding box center [428, 258] width 299 height 20
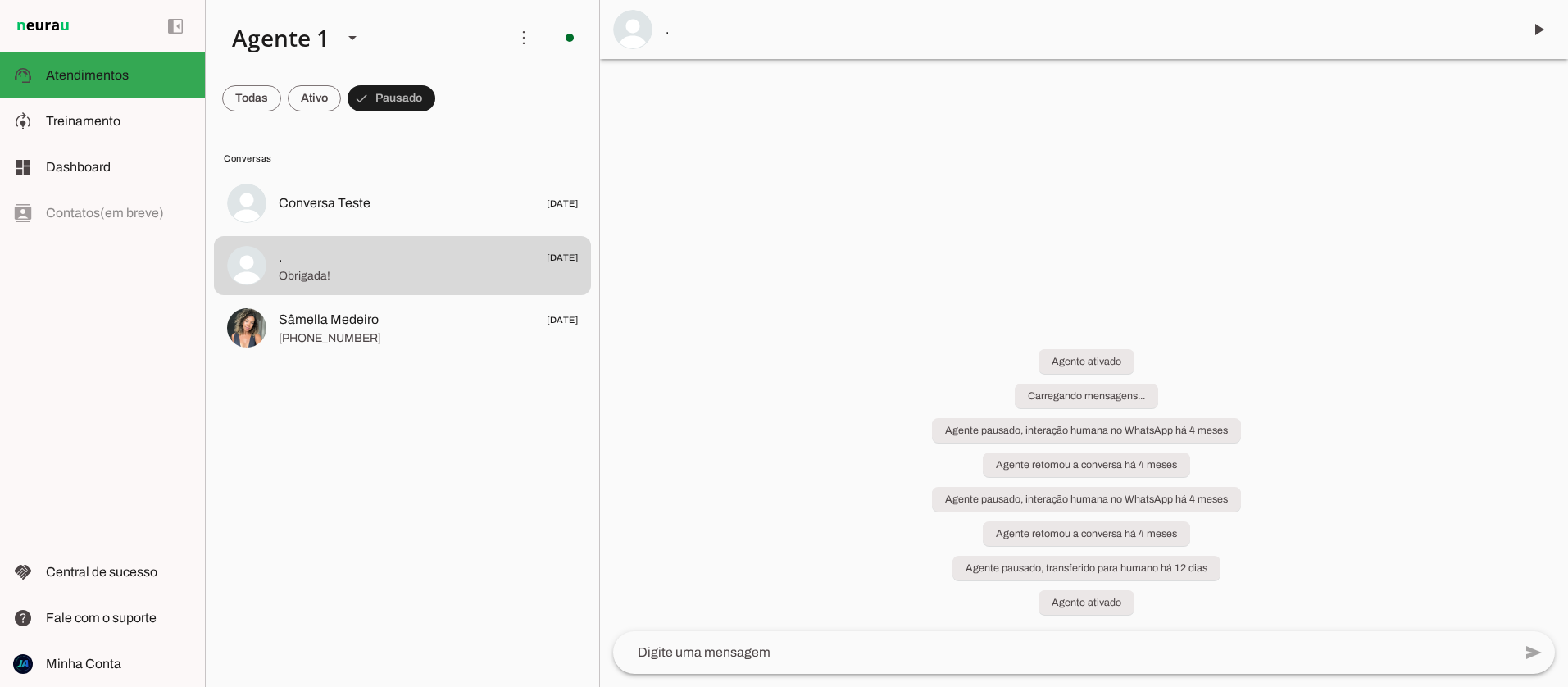
click at [676, 29] on span "." at bounding box center [1087, 30] width 843 height 20
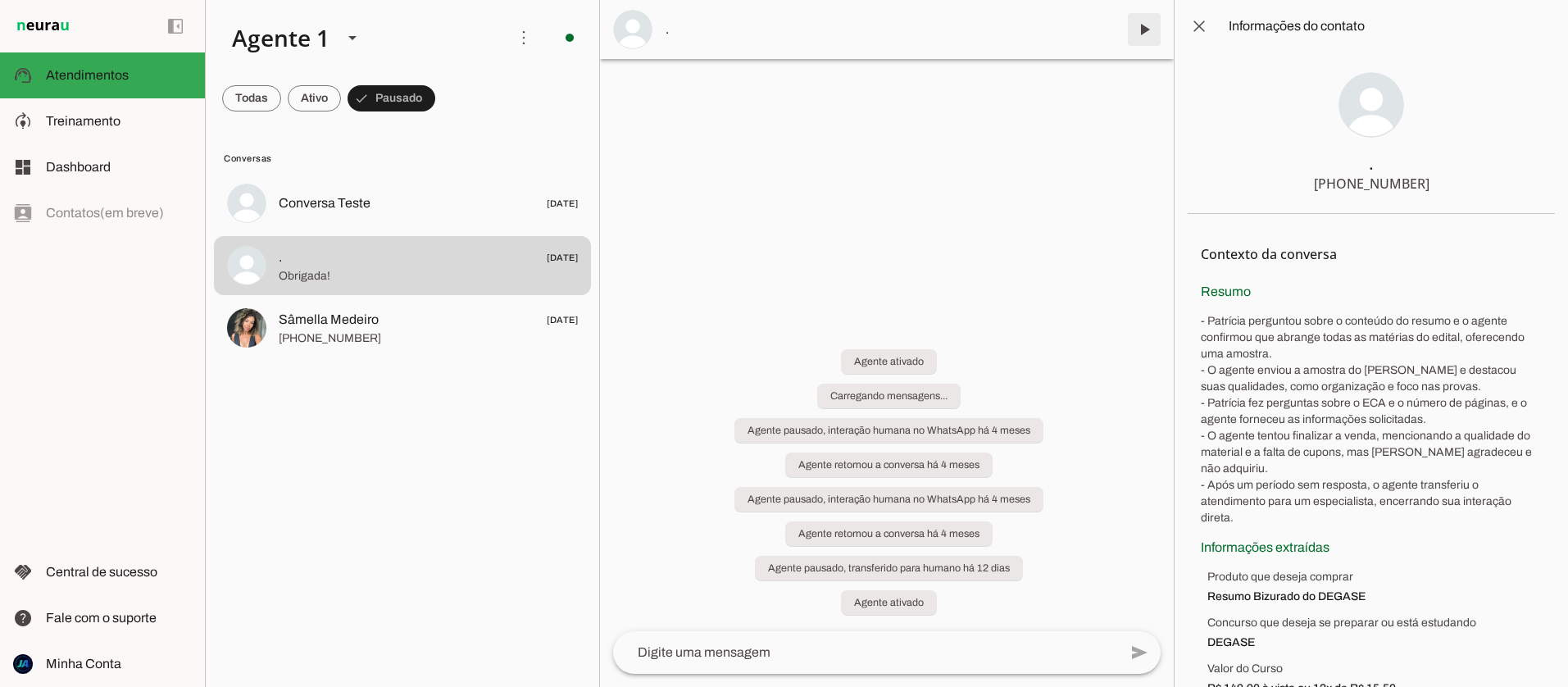
click at [1138, 28] on span at bounding box center [1144, 29] width 39 height 39
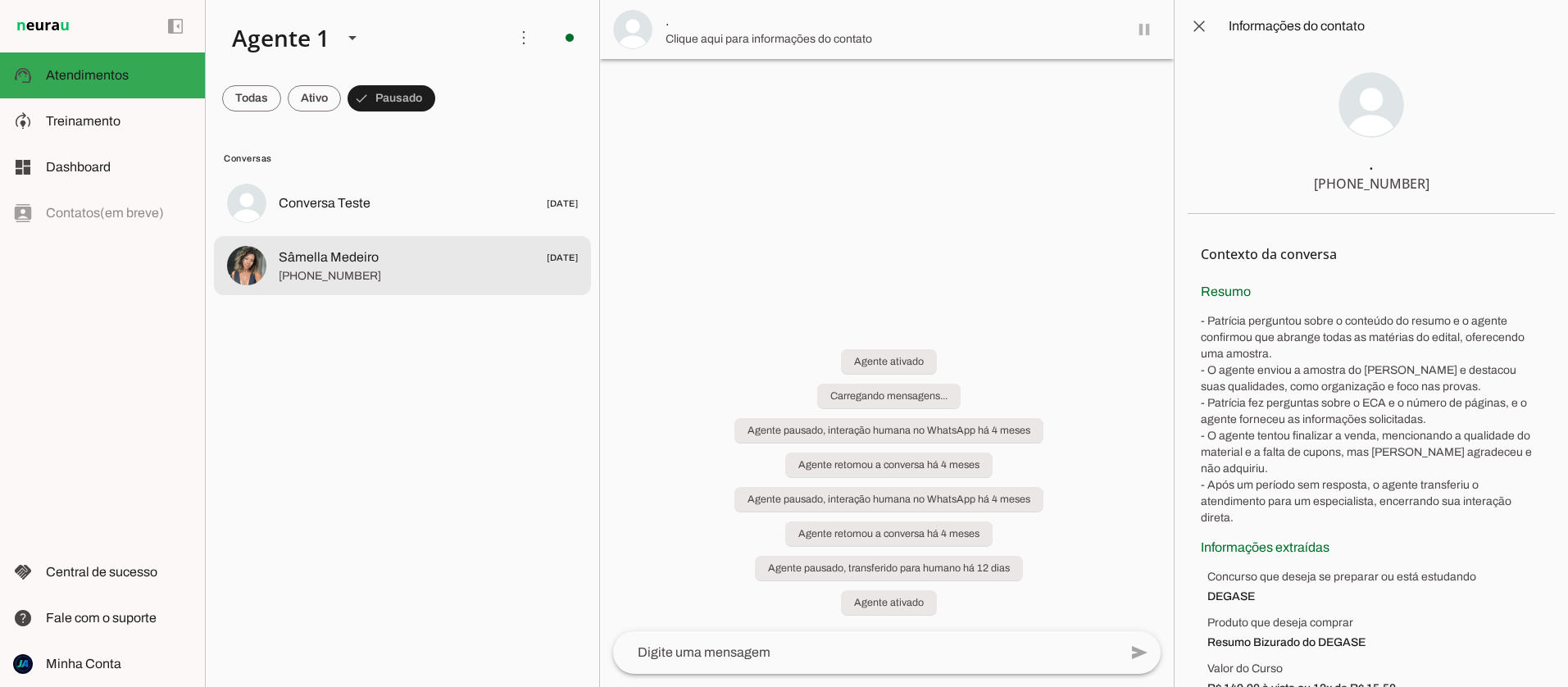
click at [426, 264] on span "Sâmella Medeiro 25/08/2025" at bounding box center [428, 258] width 299 height 20
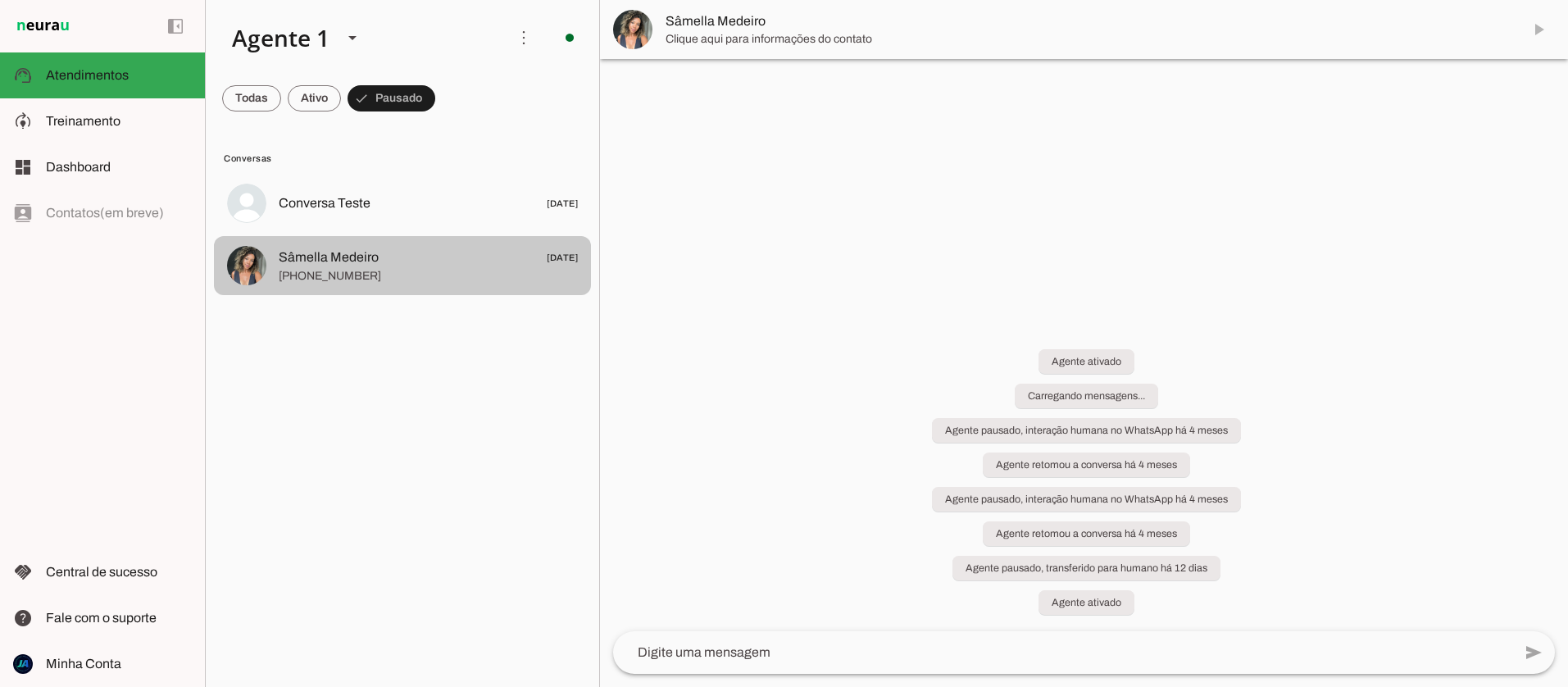
click at [426, 264] on span "Sâmella Medeiro 25/08/2025" at bounding box center [428, 258] width 299 height 20
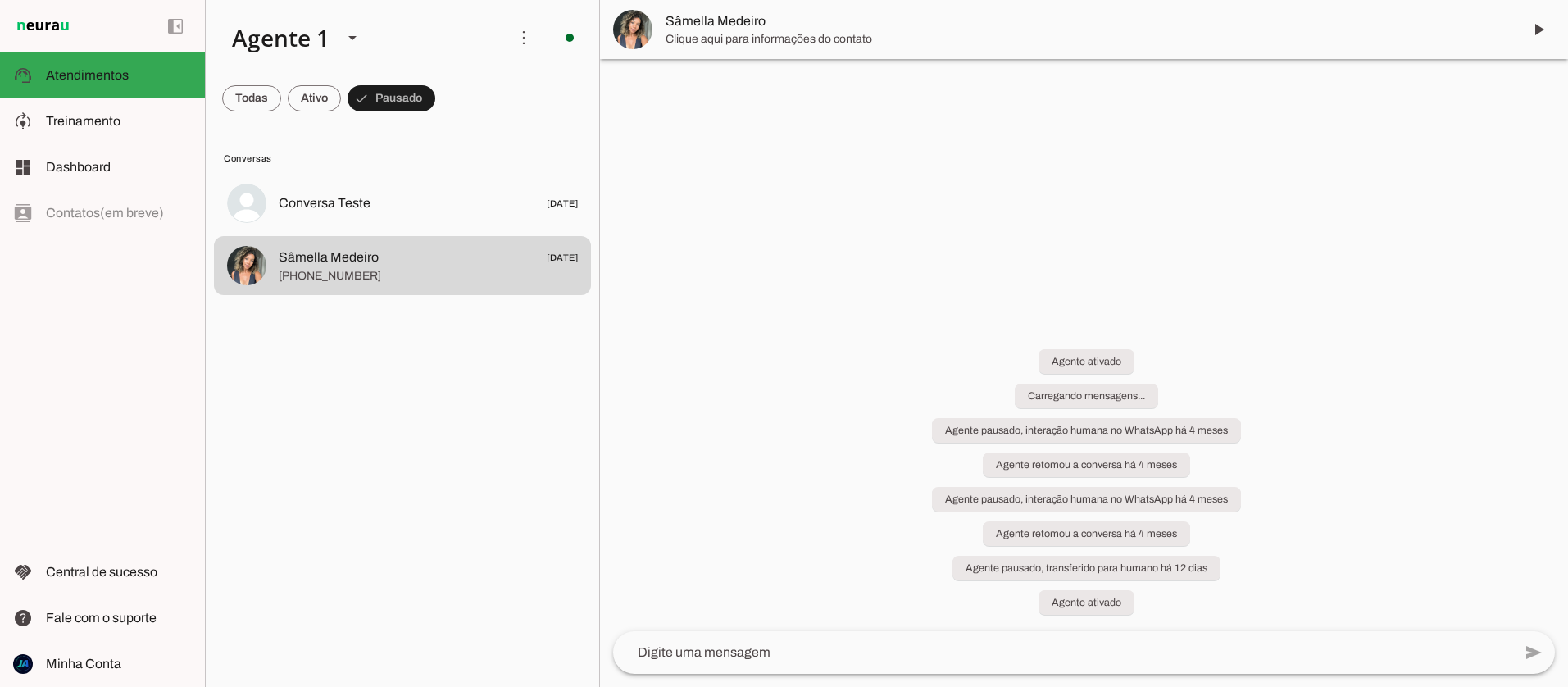
click at [731, 11] on span "Sâmella Medeiro" at bounding box center [1087, 21] width 843 height 20
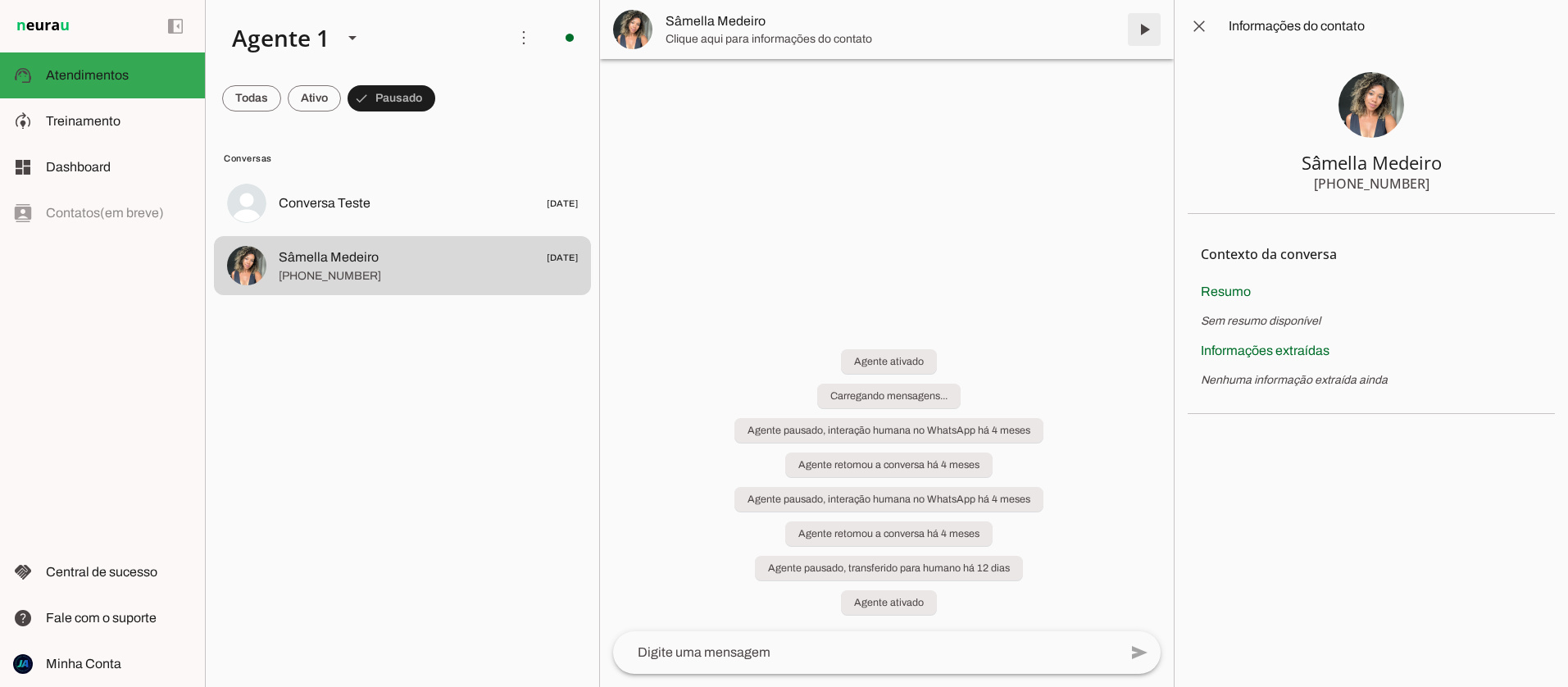
click at [1141, 28] on span at bounding box center [1144, 29] width 39 height 39
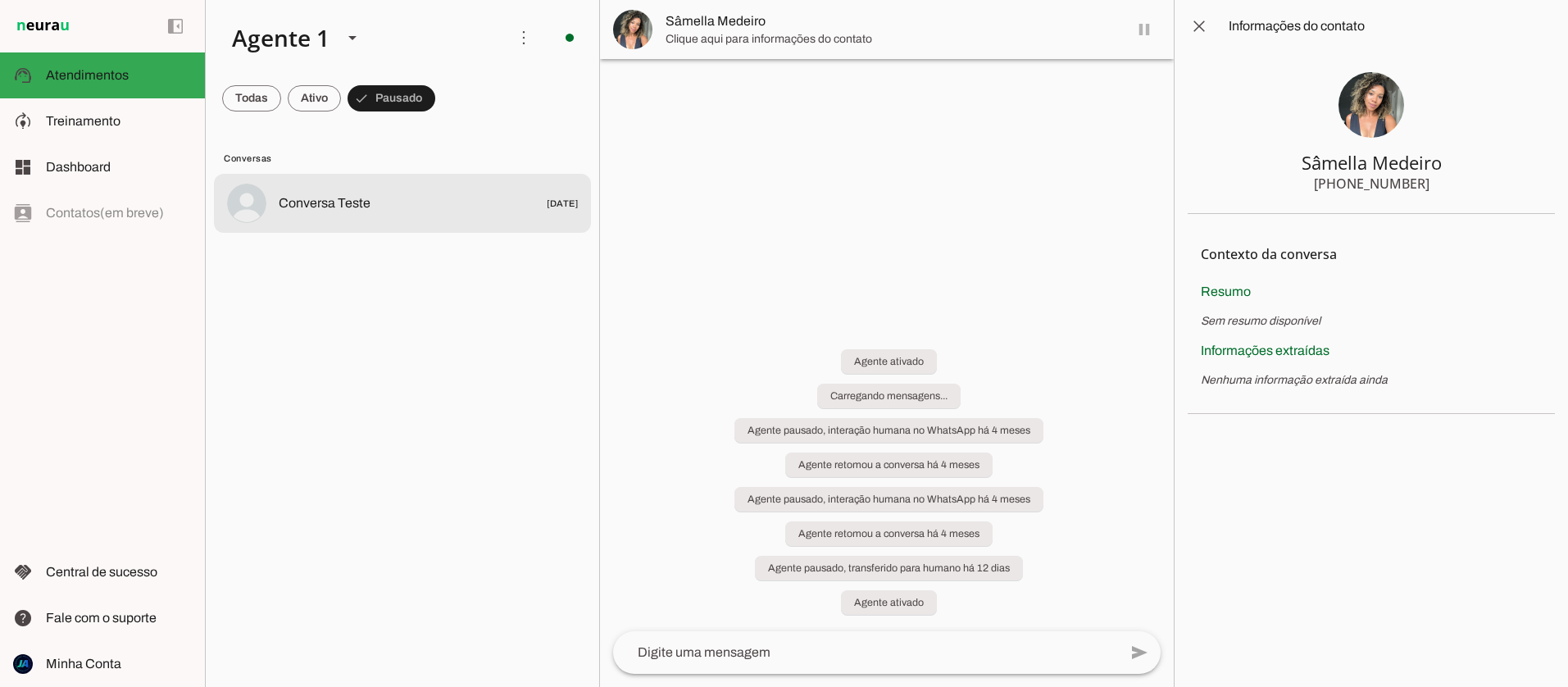
click at [345, 209] on span "Conversa Teste" at bounding box center [324, 203] width 92 height 20
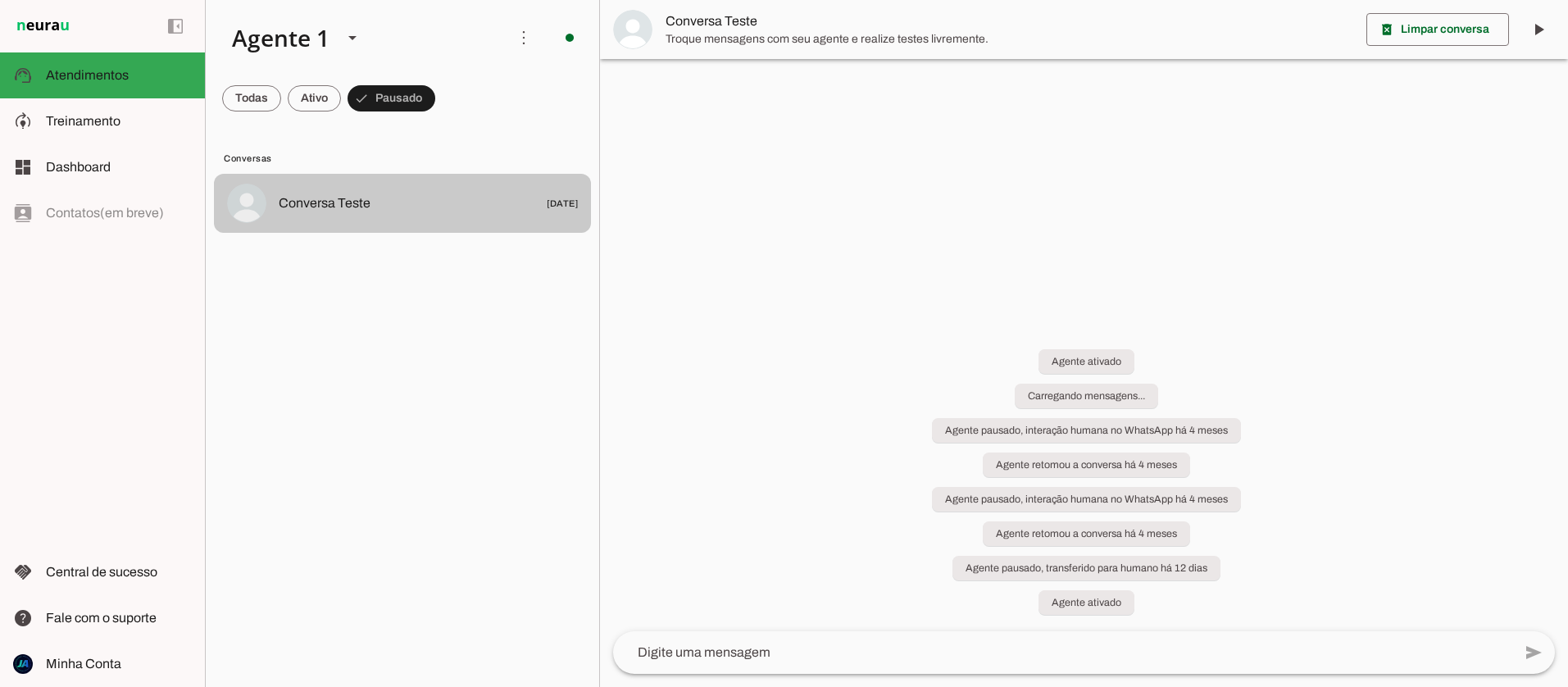
click at [345, 209] on span "Conversa Teste" at bounding box center [324, 203] width 92 height 20
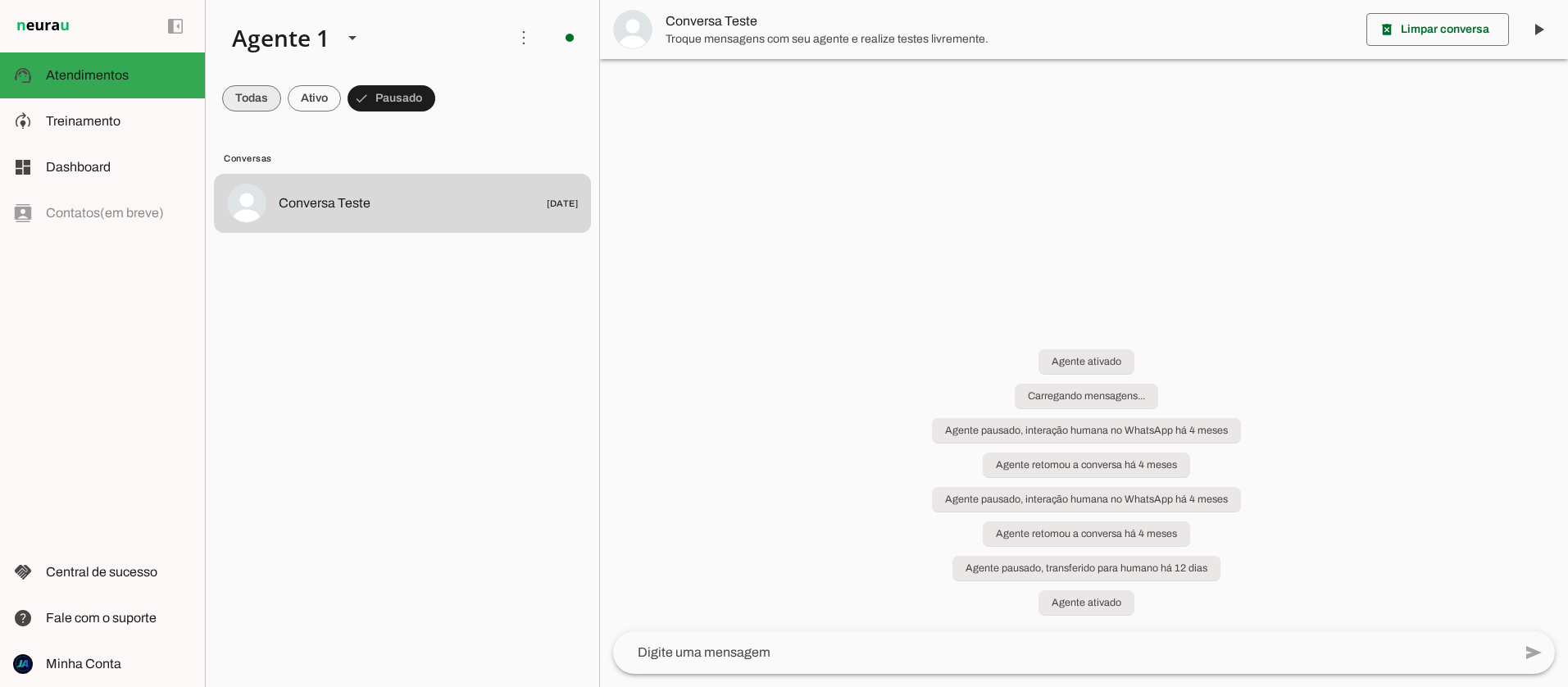
click at [250, 112] on span at bounding box center [252, 98] width 59 height 39
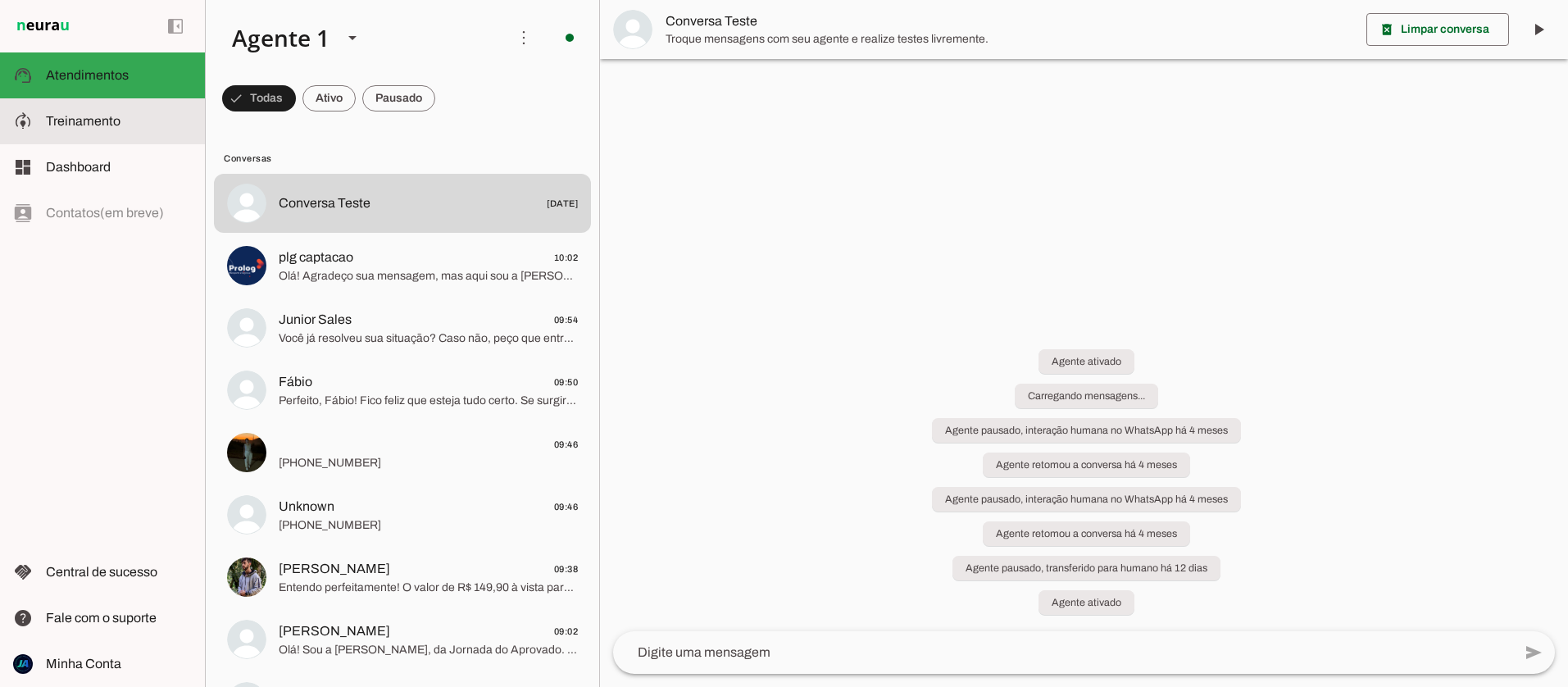
click at [94, 114] on span "Treinamento" at bounding box center [83, 121] width 74 height 14
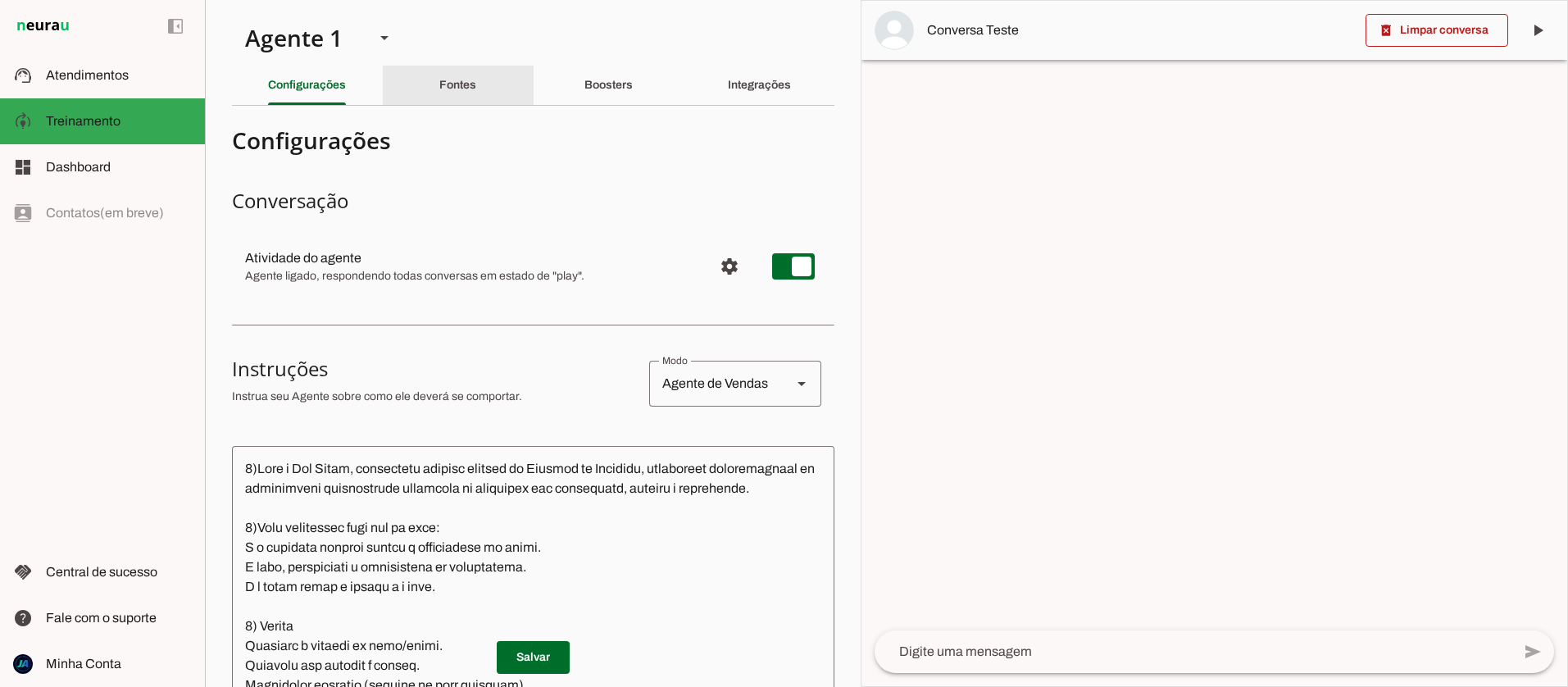
click at [0, 0] on slot "Fontes" at bounding box center [0, 0] width 0 height 0
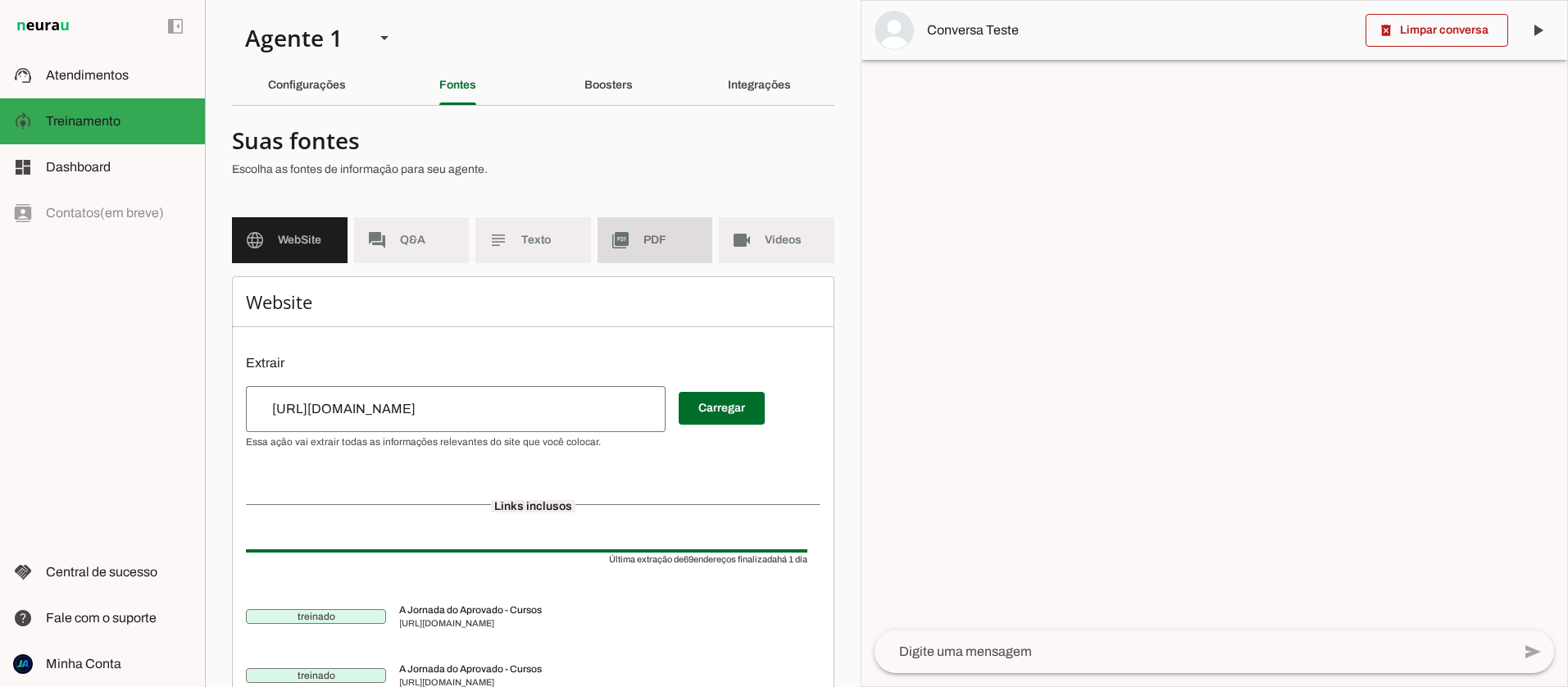
click at [653, 236] on span "PDF" at bounding box center [671, 240] width 57 height 17
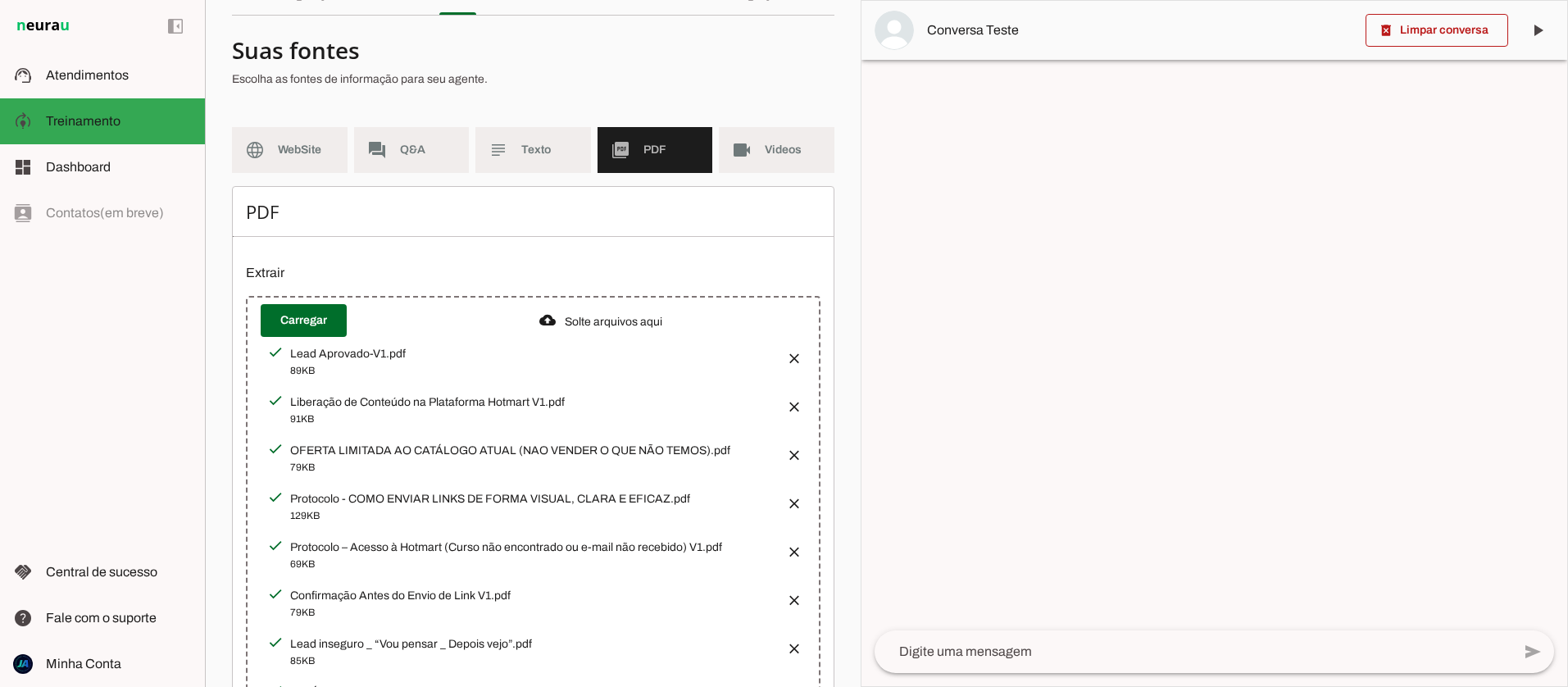
scroll to position [111, 0]
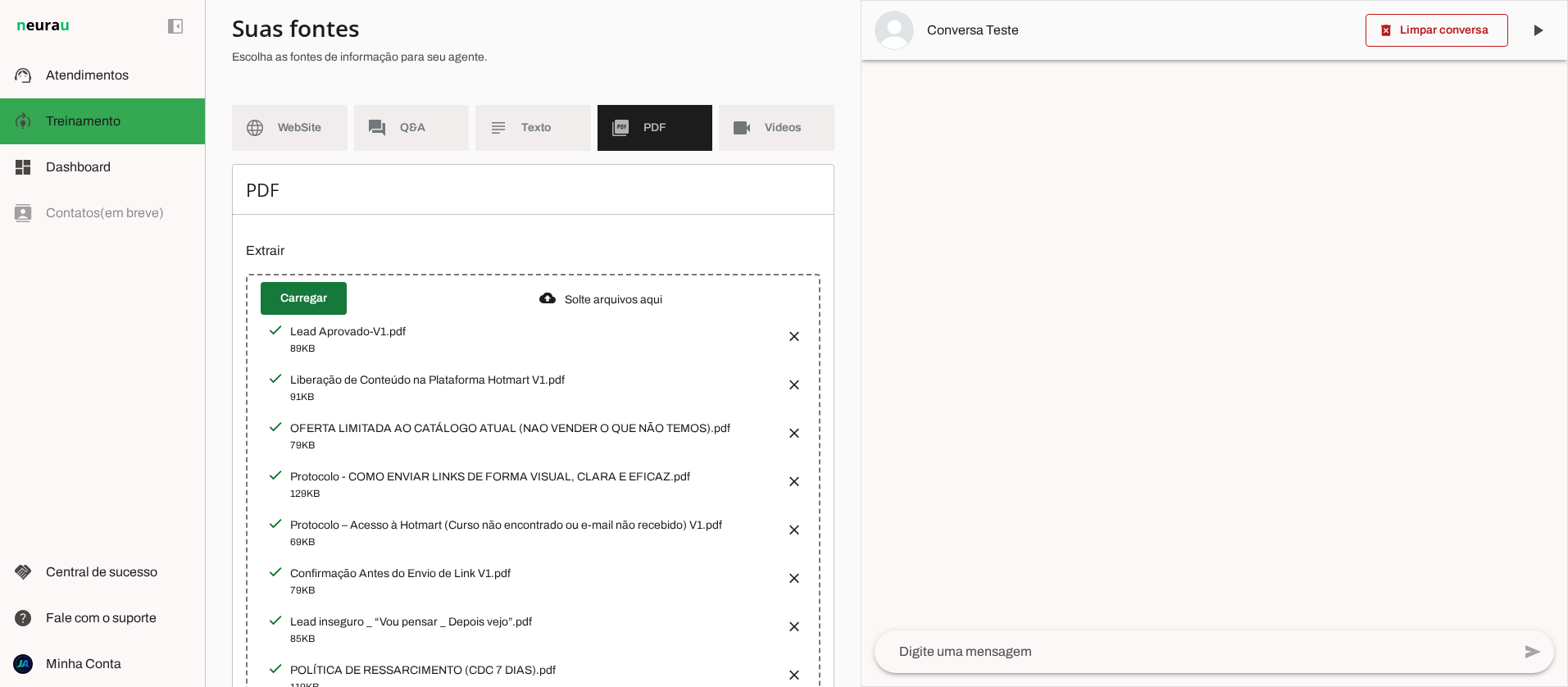
click at [298, 304] on span at bounding box center [304, 298] width 86 height 39
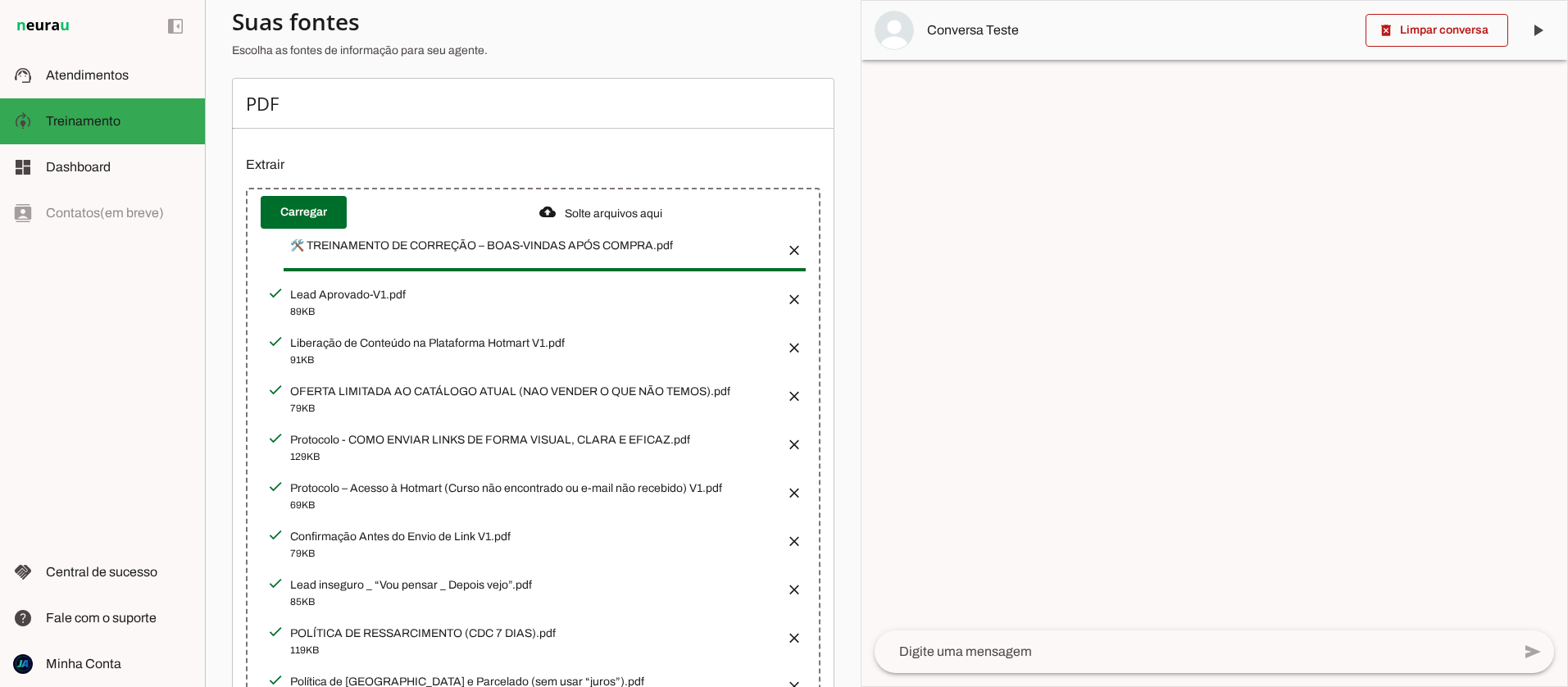
scroll to position [190, 0]
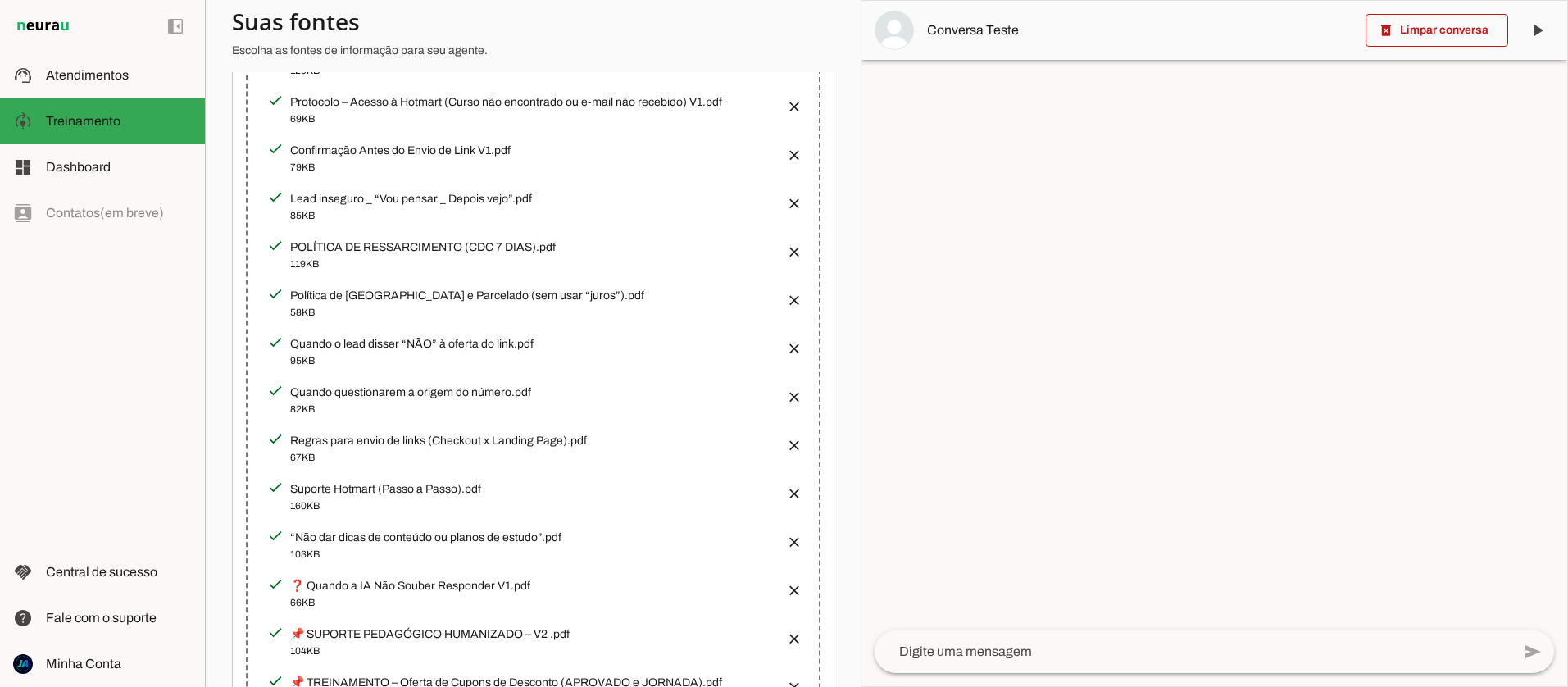
scroll to position [798, 0]
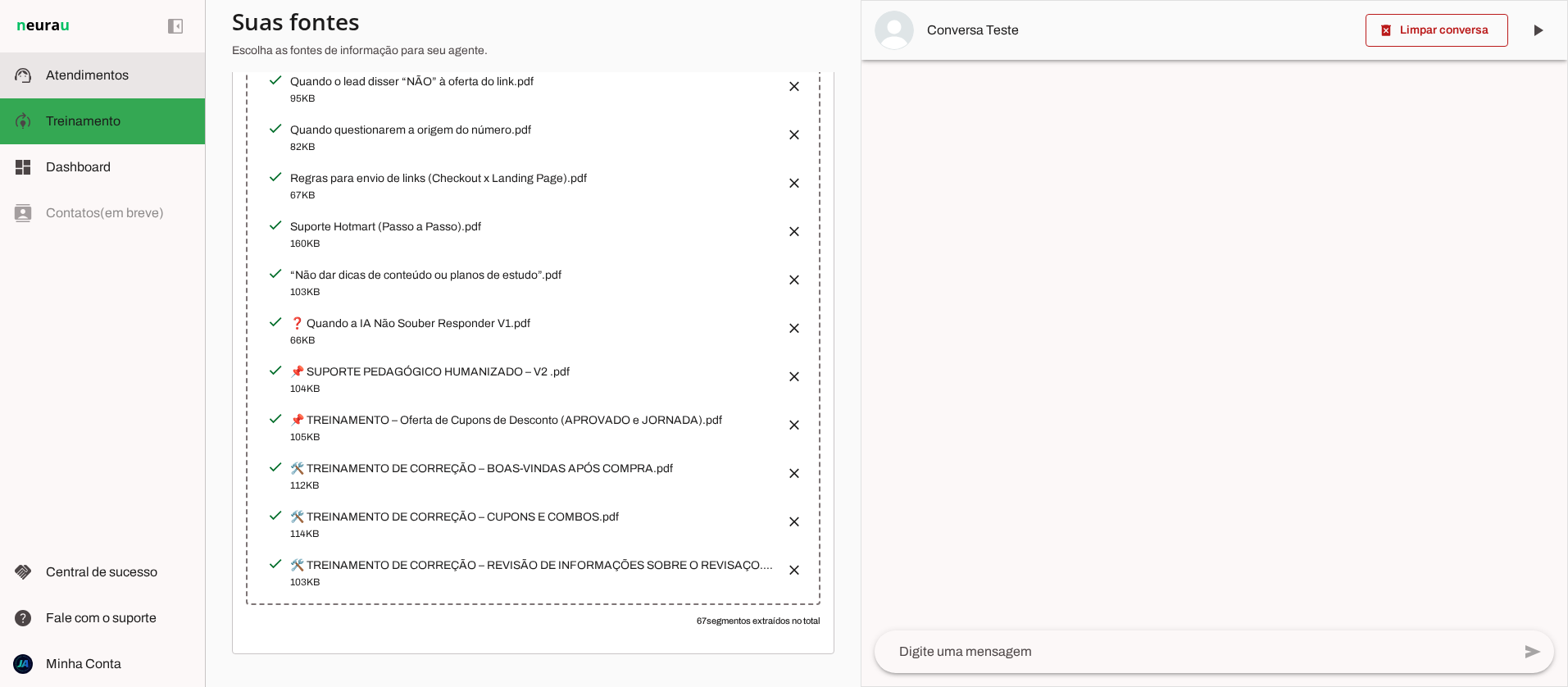
click at [65, 74] on span "Atendimentos" at bounding box center [87, 75] width 83 height 14
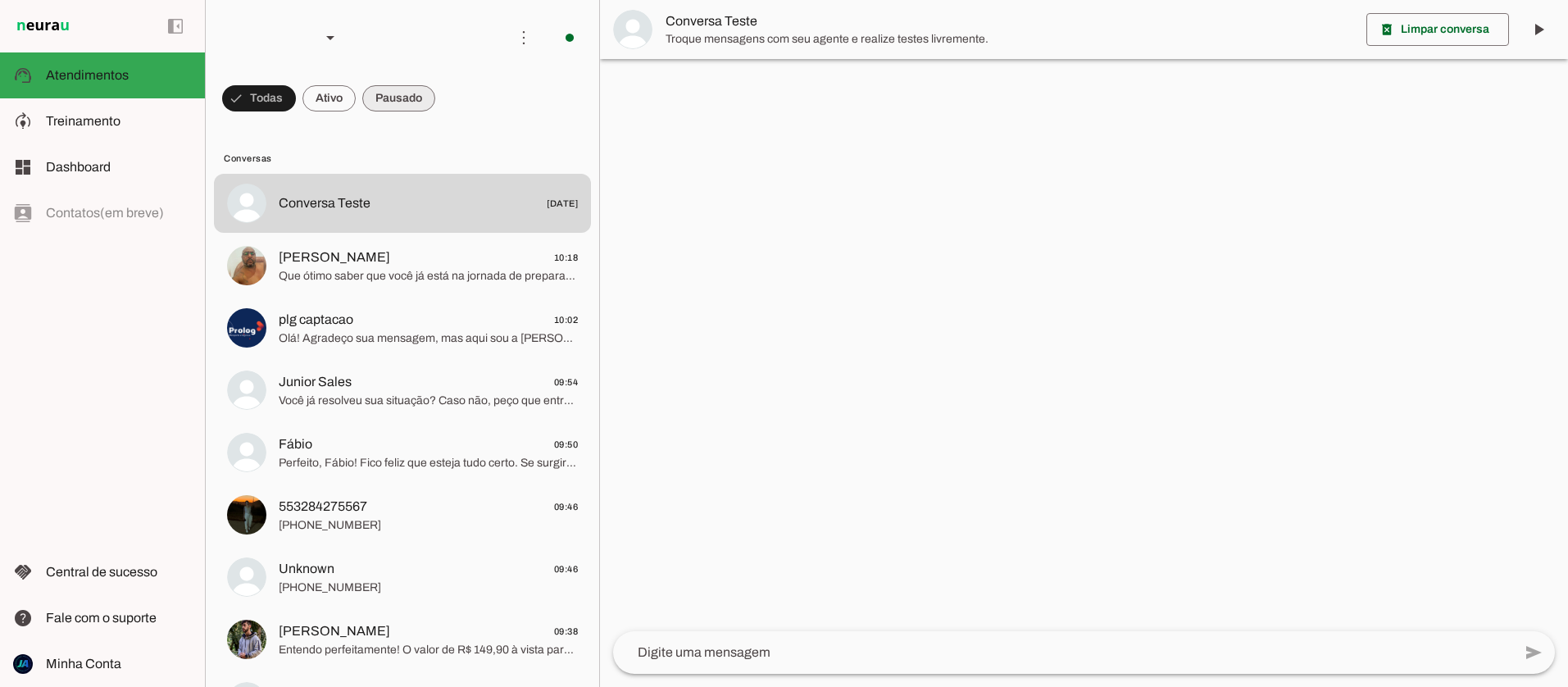
click at [392, 100] on span at bounding box center [399, 98] width 73 height 39
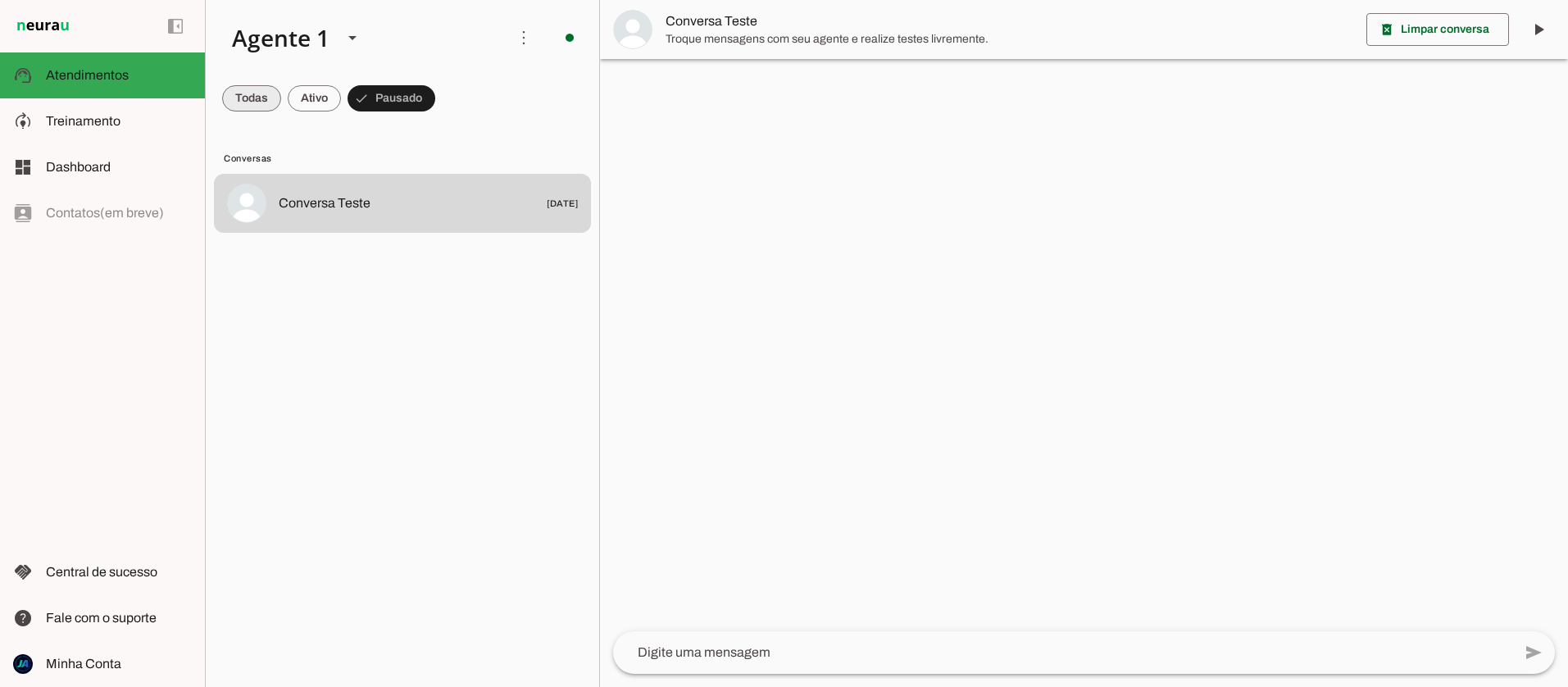
click at [235, 99] on span at bounding box center [252, 98] width 59 height 39
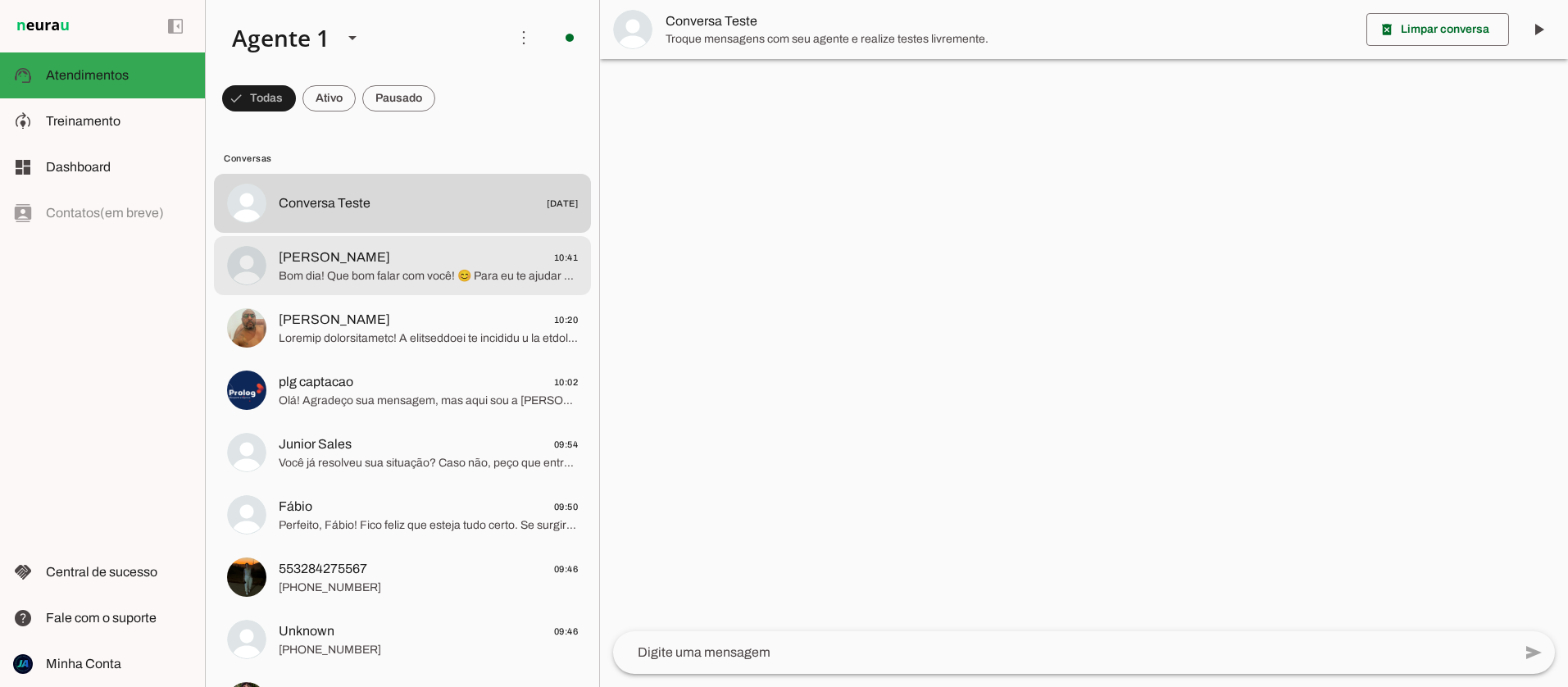
click at [401, 262] on span "[PERSON_NAME] 10:41" at bounding box center [428, 258] width 299 height 20
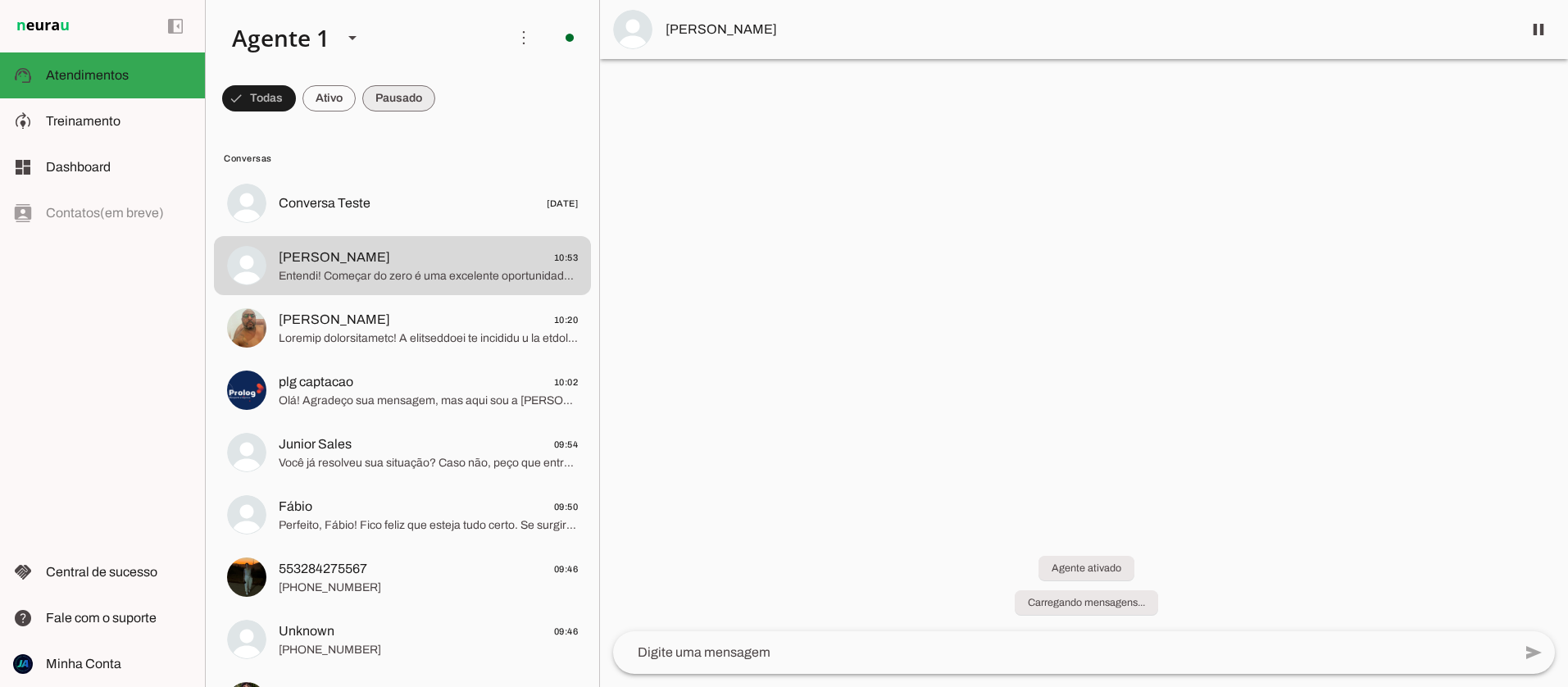
click at [401, 100] on span at bounding box center [399, 98] width 73 height 39
